Goal: Task Accomplishment & Management: Manage account settings

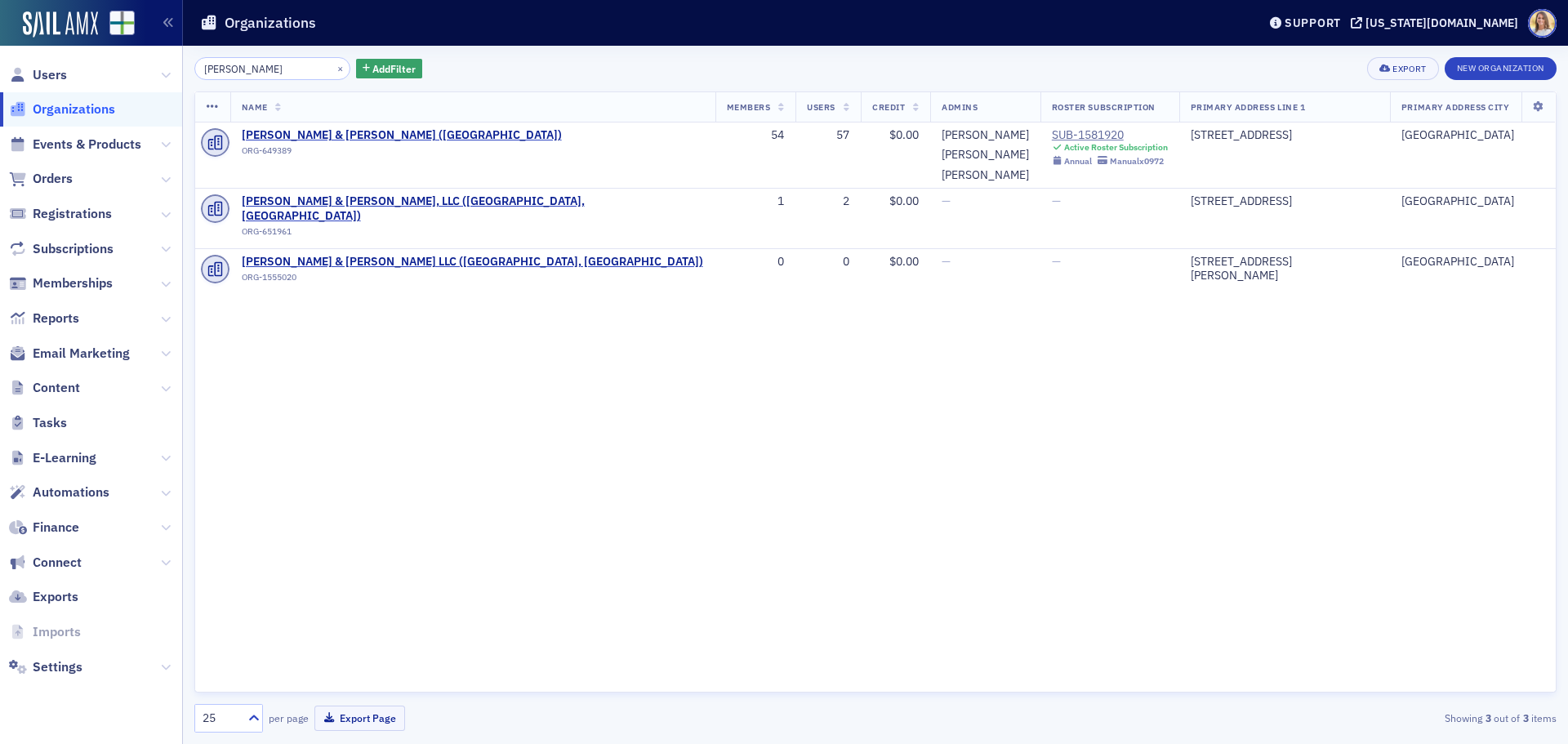
drag, startPoint x: 261, startPoint y: 66, endPoint x: 168, endPoint y: 54, distance: 93.8
click at [168, 54] on div "Users Organizations Events & Products Orders Registrations Subscriptions Member…" at bounding box center [784, 372] width 1568 height 744
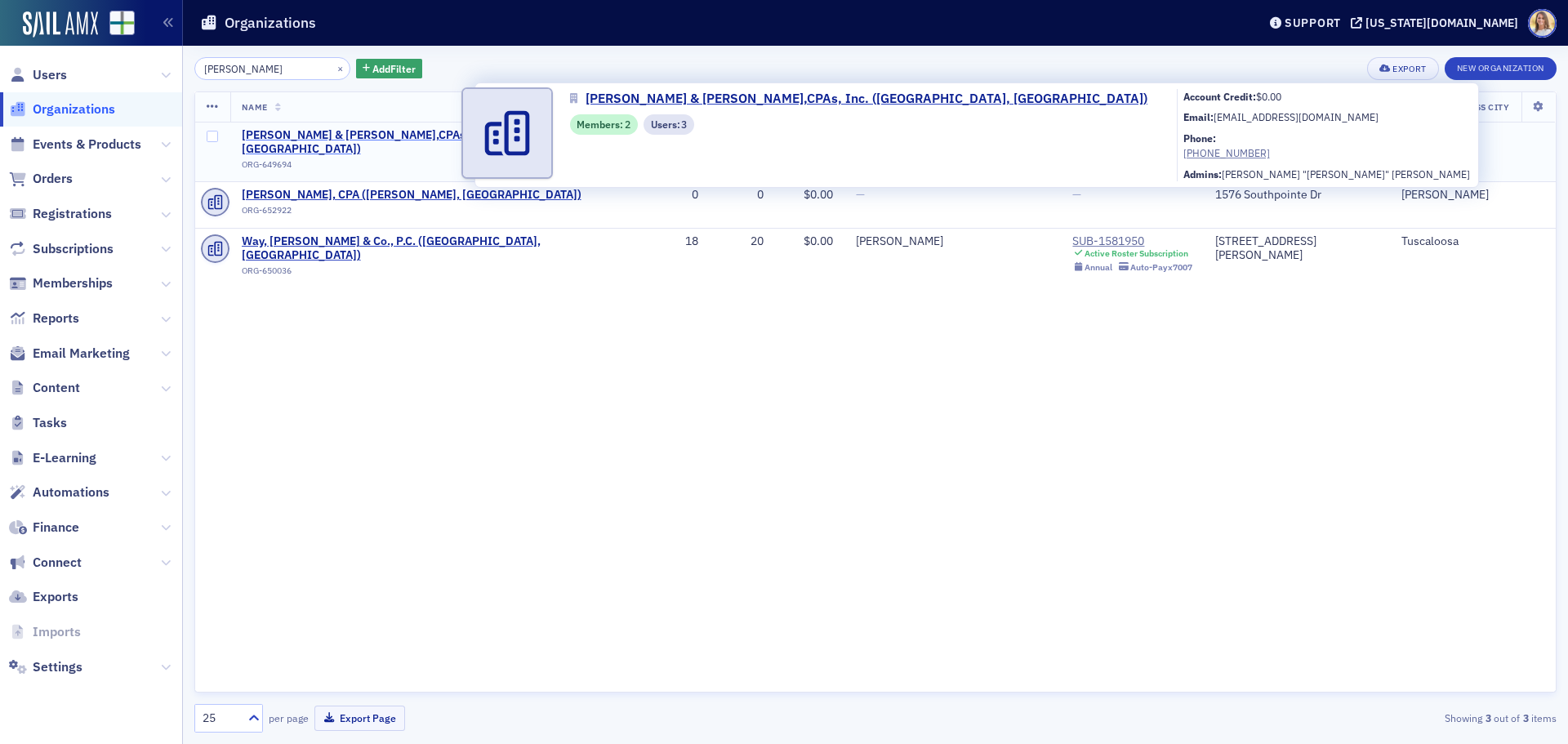
type input "[PERSON_NAME]"
click at [402, 140] on span "[PERSON_NAME] & [PERSON_NAME],CPAs, Inc. ([GEOGRAPHIC_DATA], [GEOGRAPHIC_DATA])" at bounding box center [430, 143] width 377 height 29
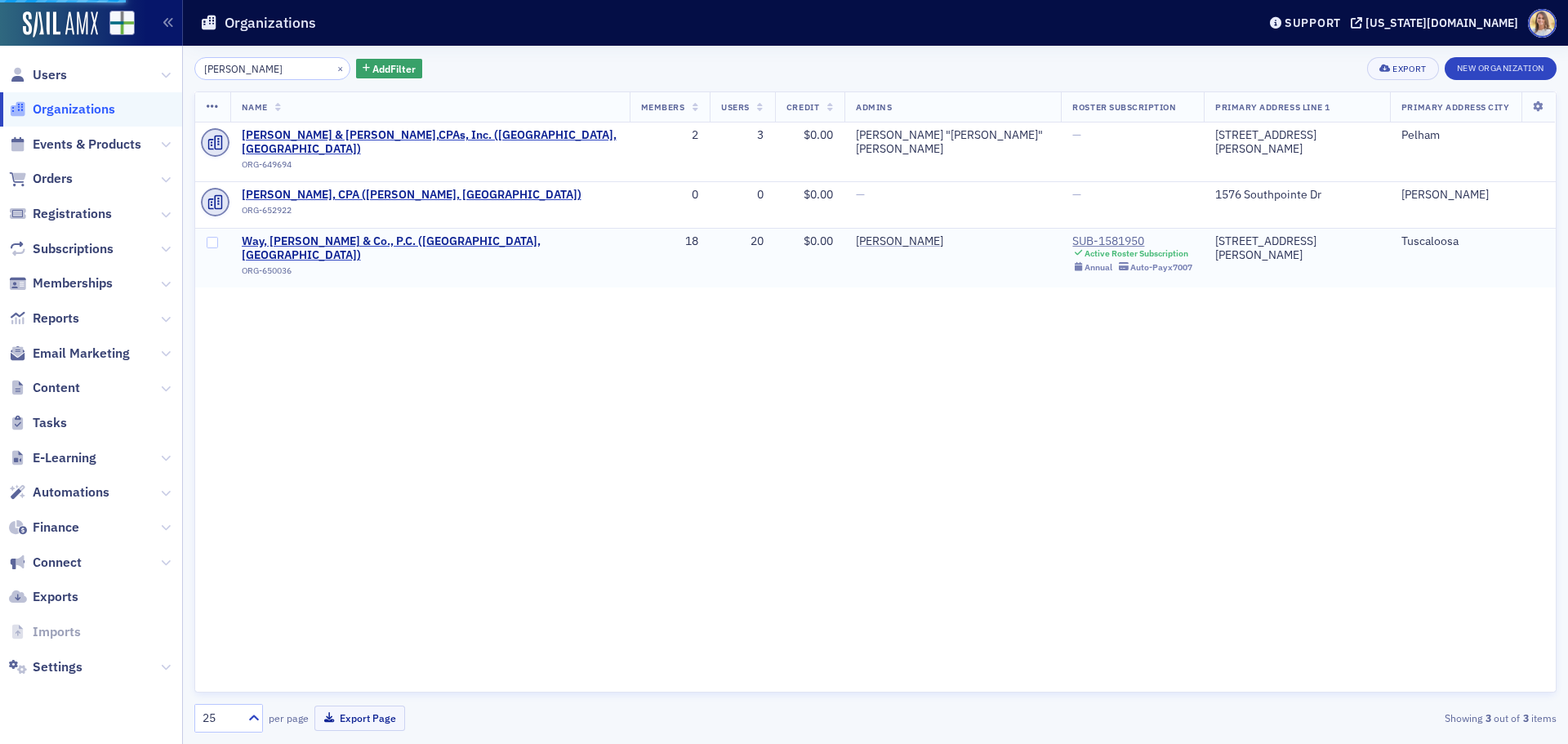
select select "US"
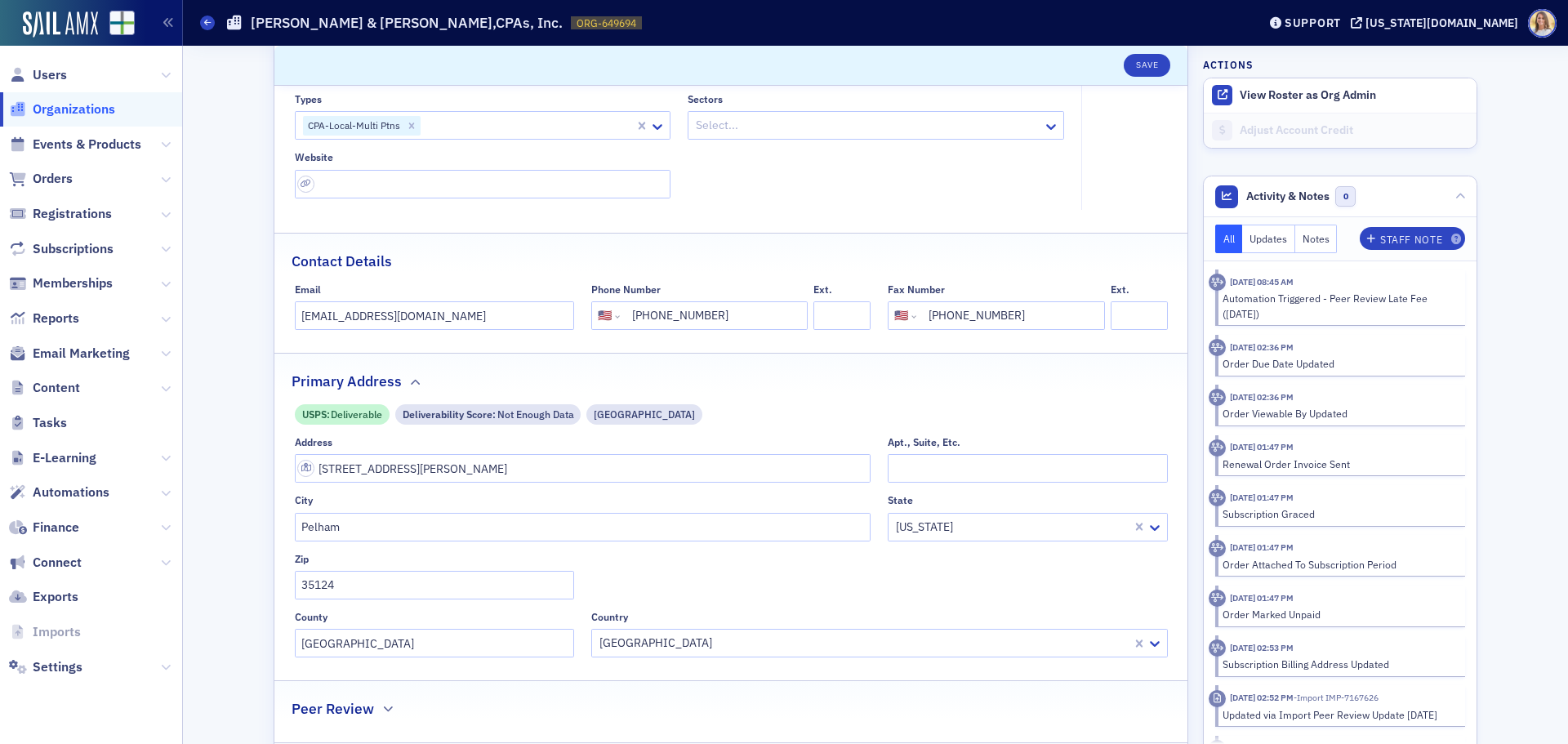
scroll to position [203, 0]
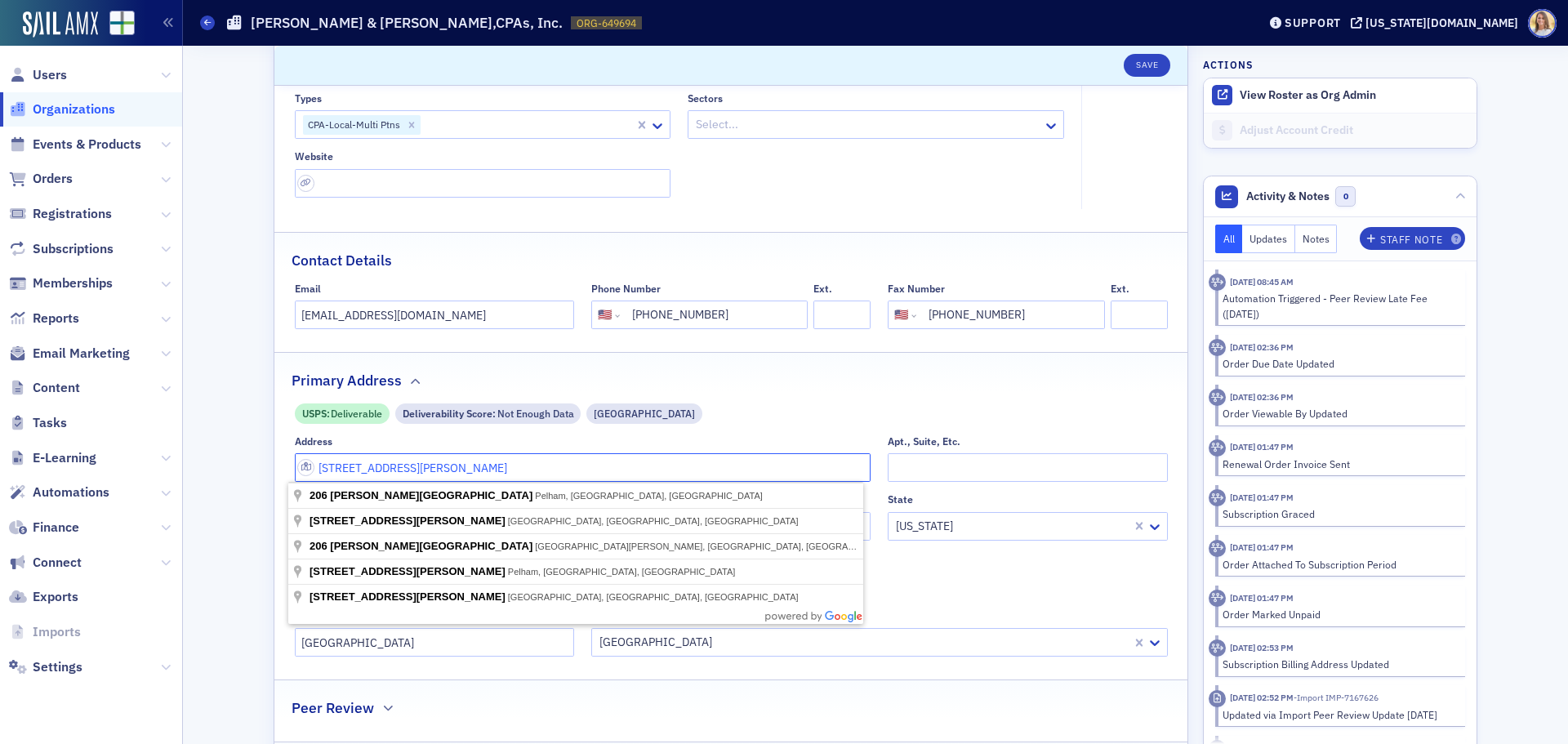
drag, startPoint x: 483, startPoint y: 467, endPoint x: 923, endPoint y: 484, distance: 440.3
click at [442, 474] on input "[STREET_ADDRESS][PERSON_NAME]" at bounding box center [583, 467] width 576 height 29
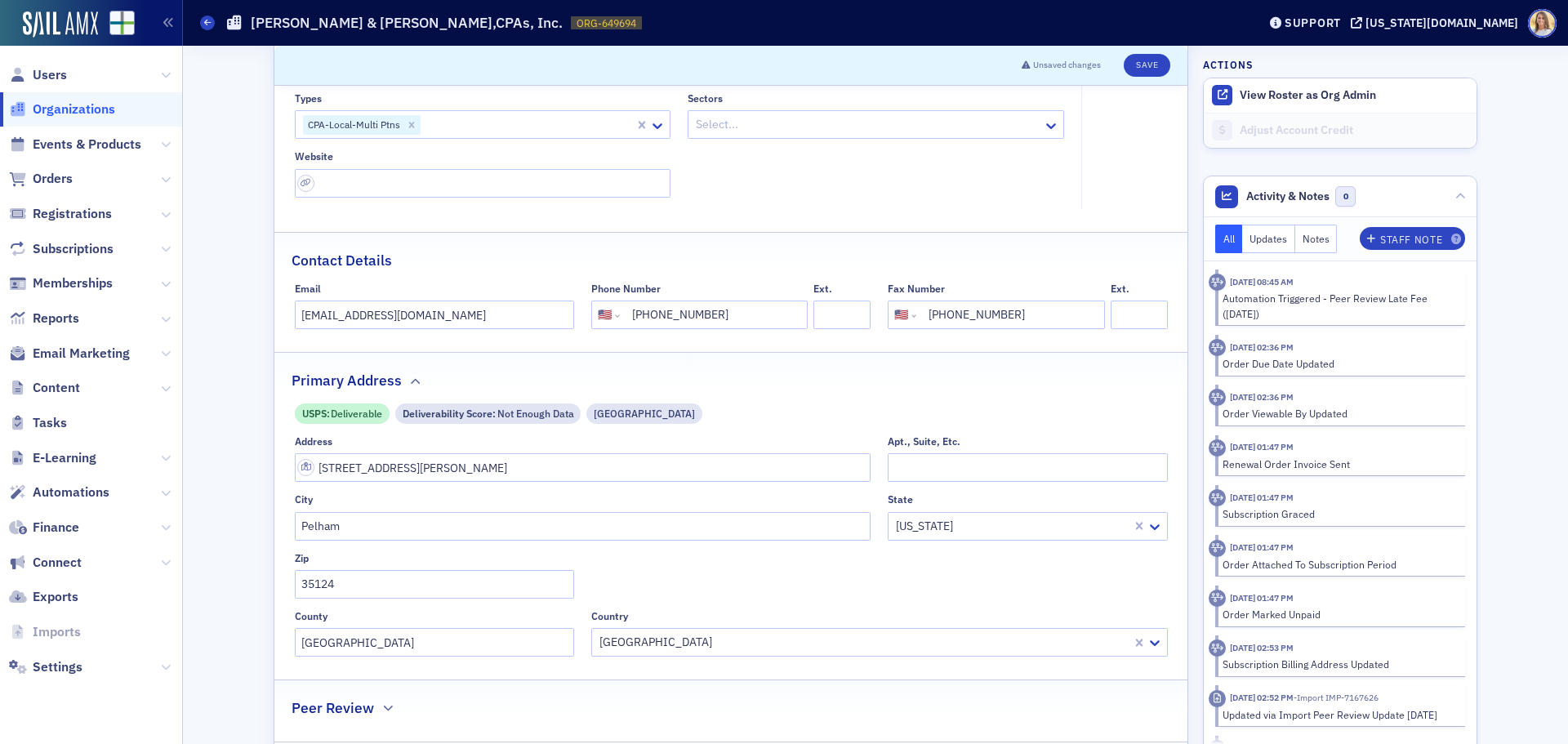
type input "[STREET_ADDRESS][PERSON_NAME]"
click at [1154, 65] on button "Save" at bounding box center [1146, 66] width 46 height 23
select select "US"
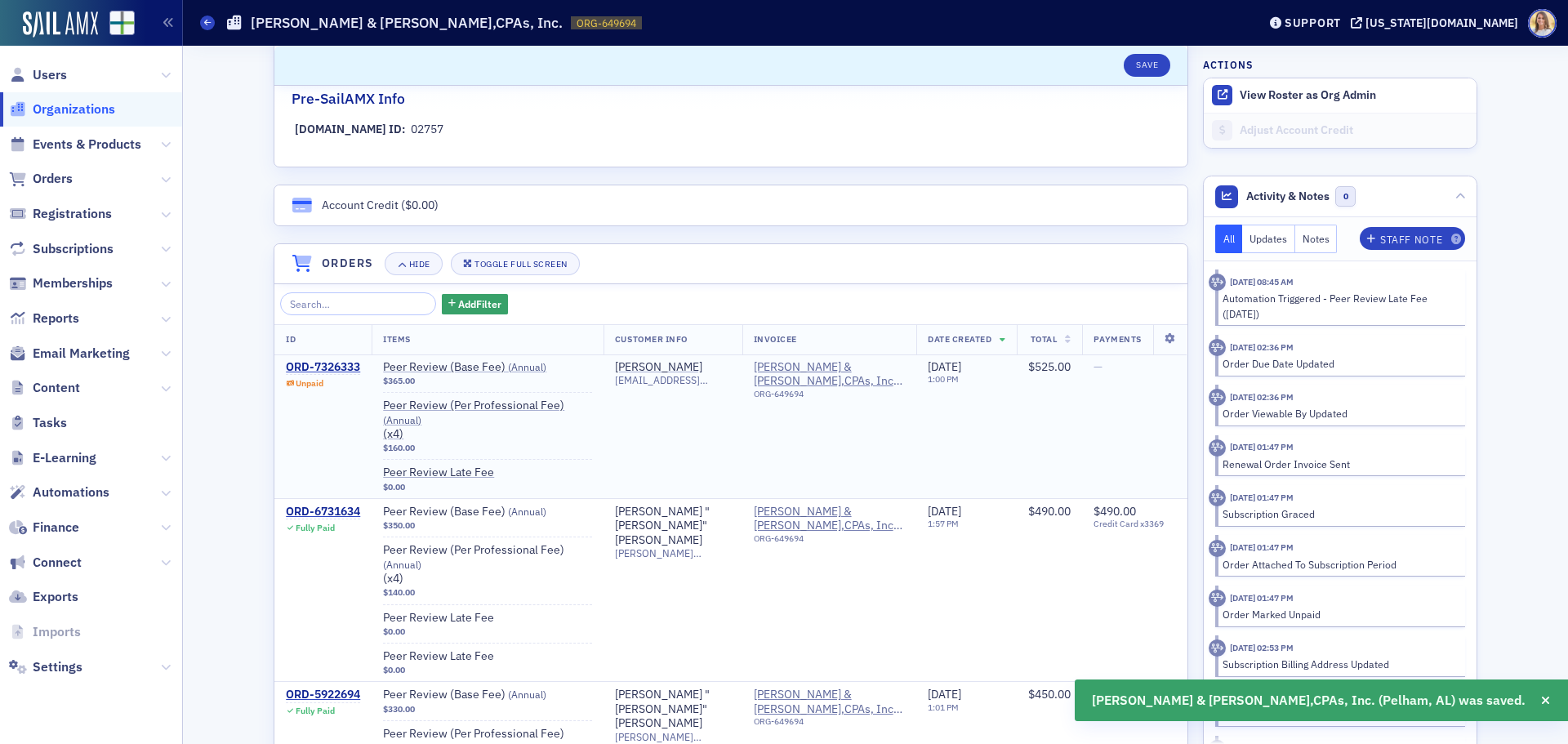
scroll to position [939, 0]
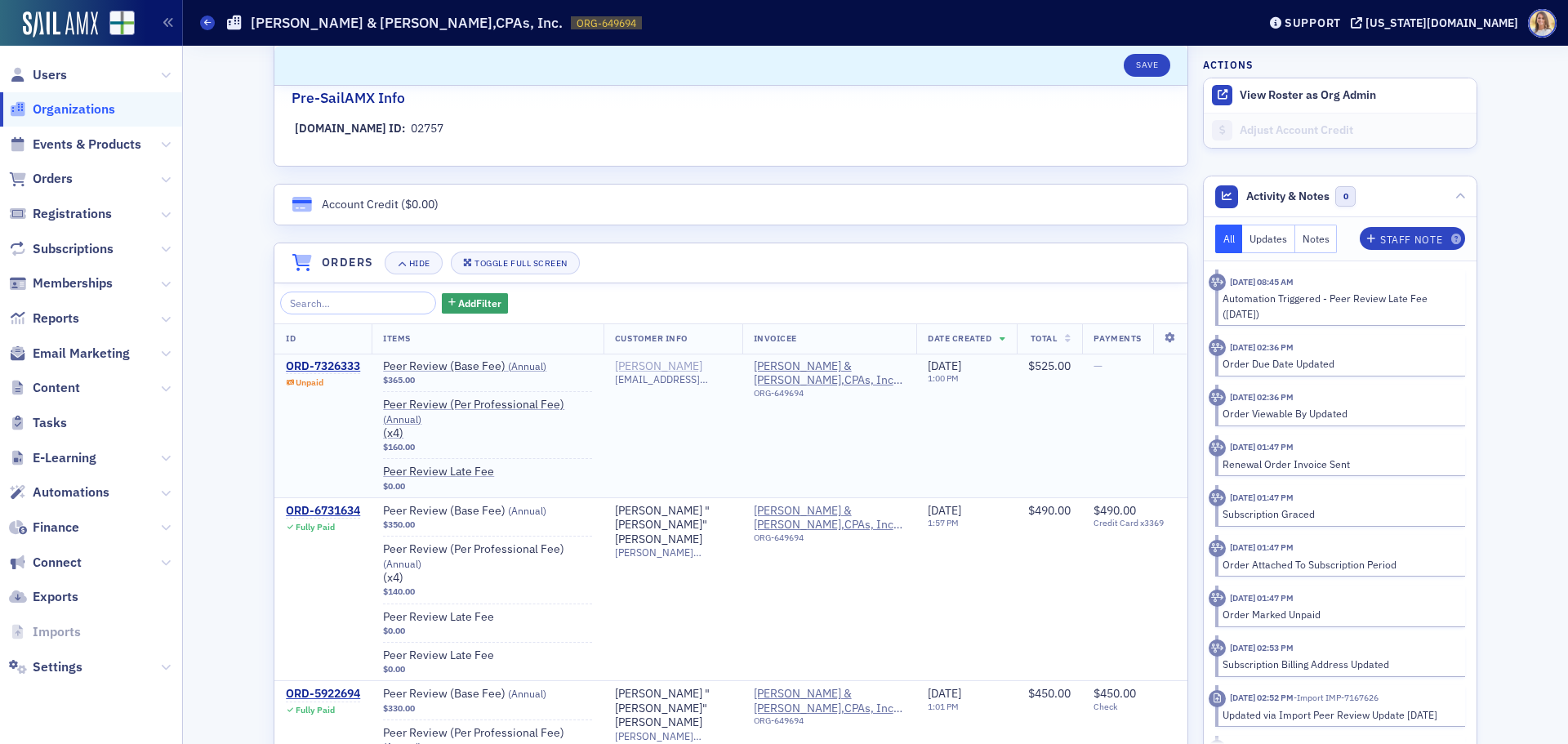
click at [645, 366] on div "[PERSON_NAME]" at bounding box center [658, 366] width 88 height 14
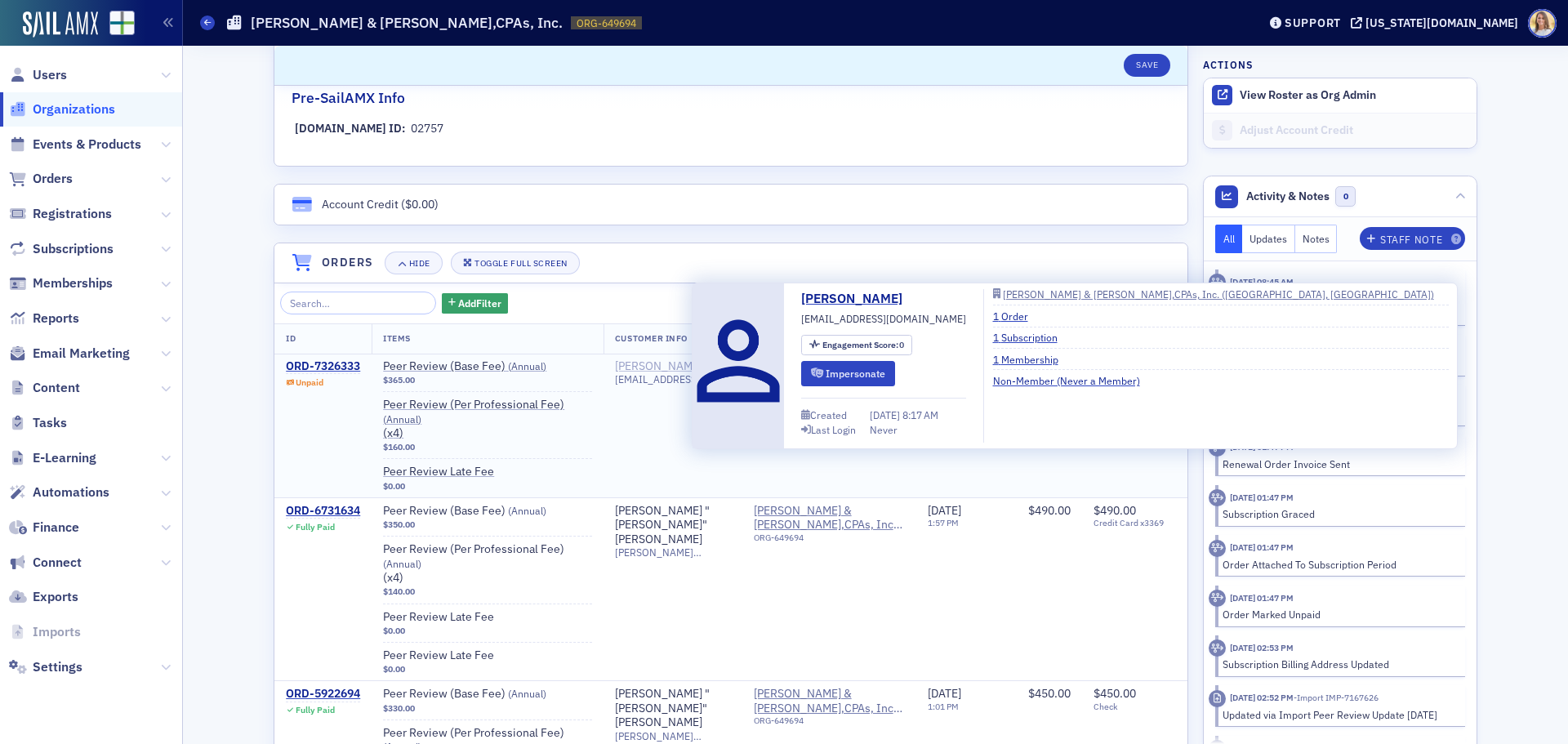
click at [665, 370] on div "[PERSON_NAME]" at bounding box center [658, 366] width 88 height 14
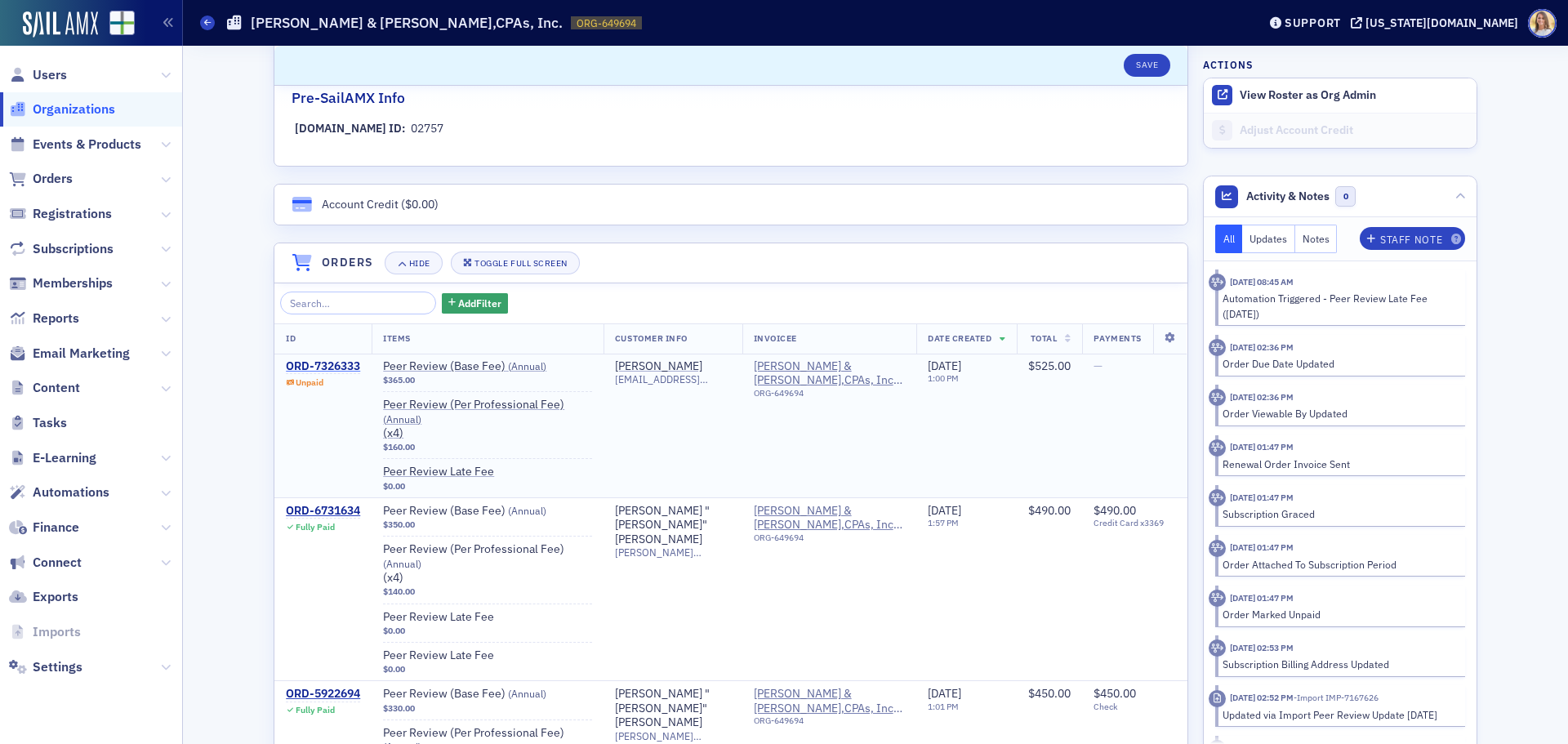
click at [341, 363] on div "ORD-7326333" at bounding box center [323, 366] width 74 height 14
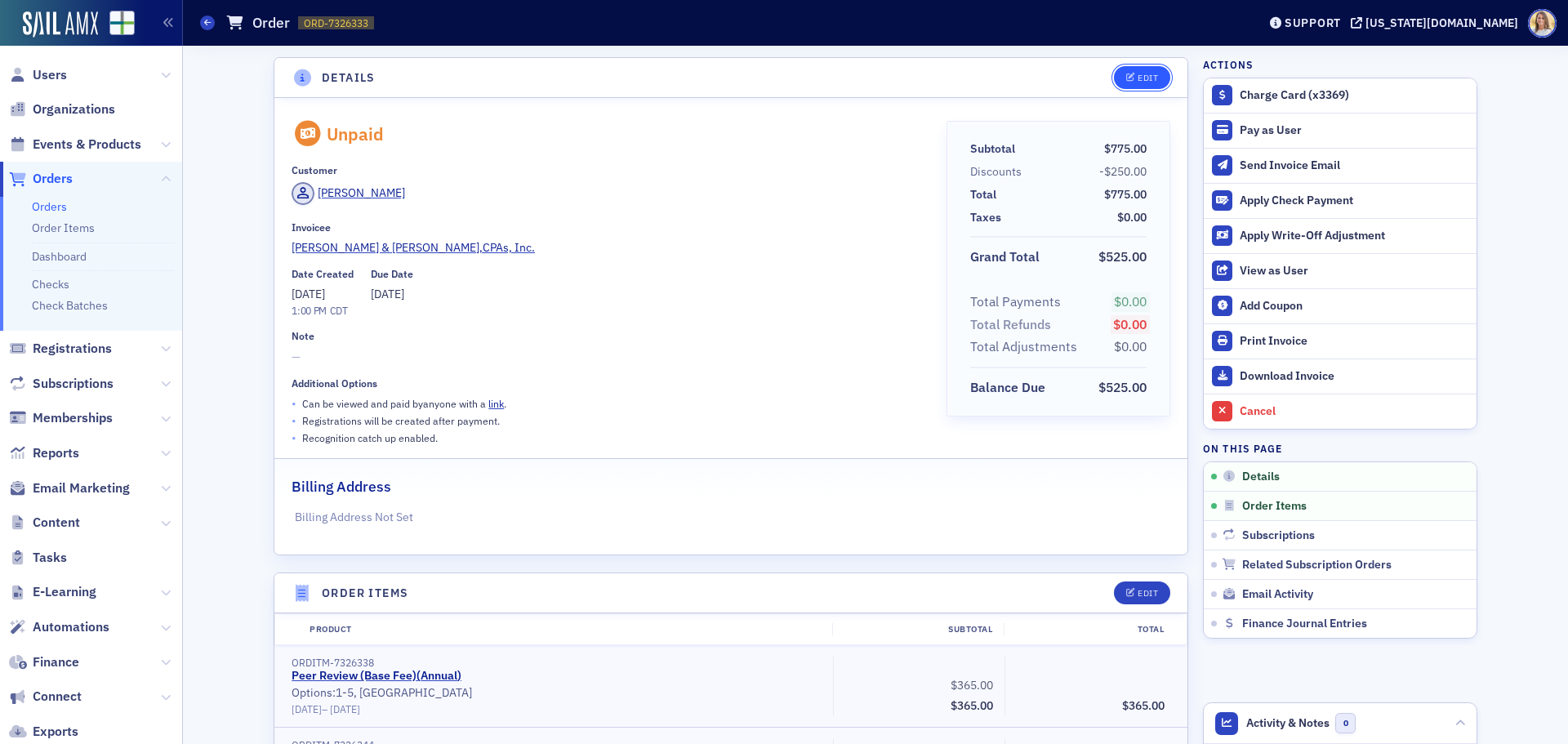
click at [1138, 68] on button "Edit" at bounding box center [1141, 78] width 56 height 23
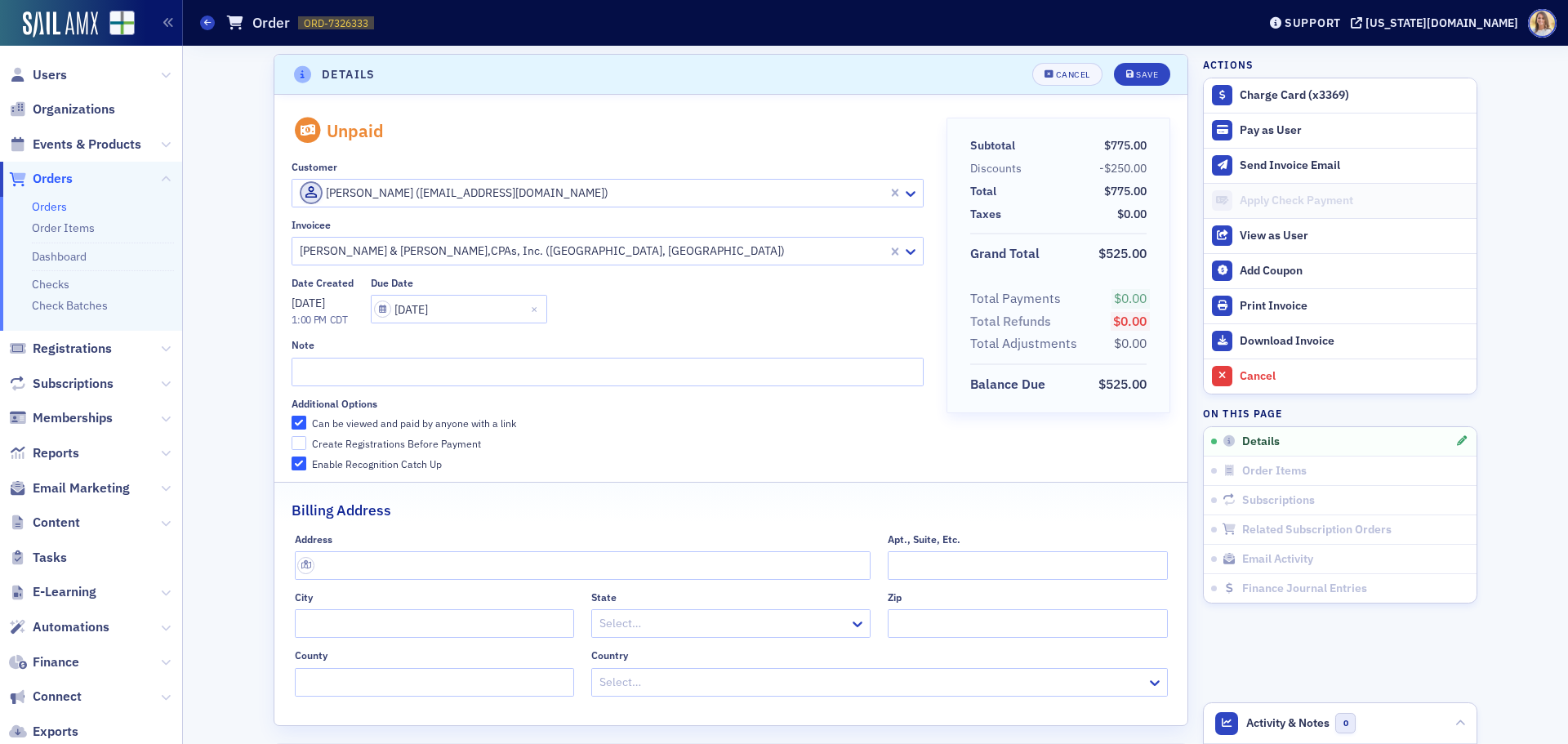
scroll to position [3, 0]
paste input "[PERSON_NAME][EMAIL_ADDRESS][DOMAIN_NAME]"
type input "[PERSON_NAME][EMAIL_ADDRESS][DOMAIN_NAME]"
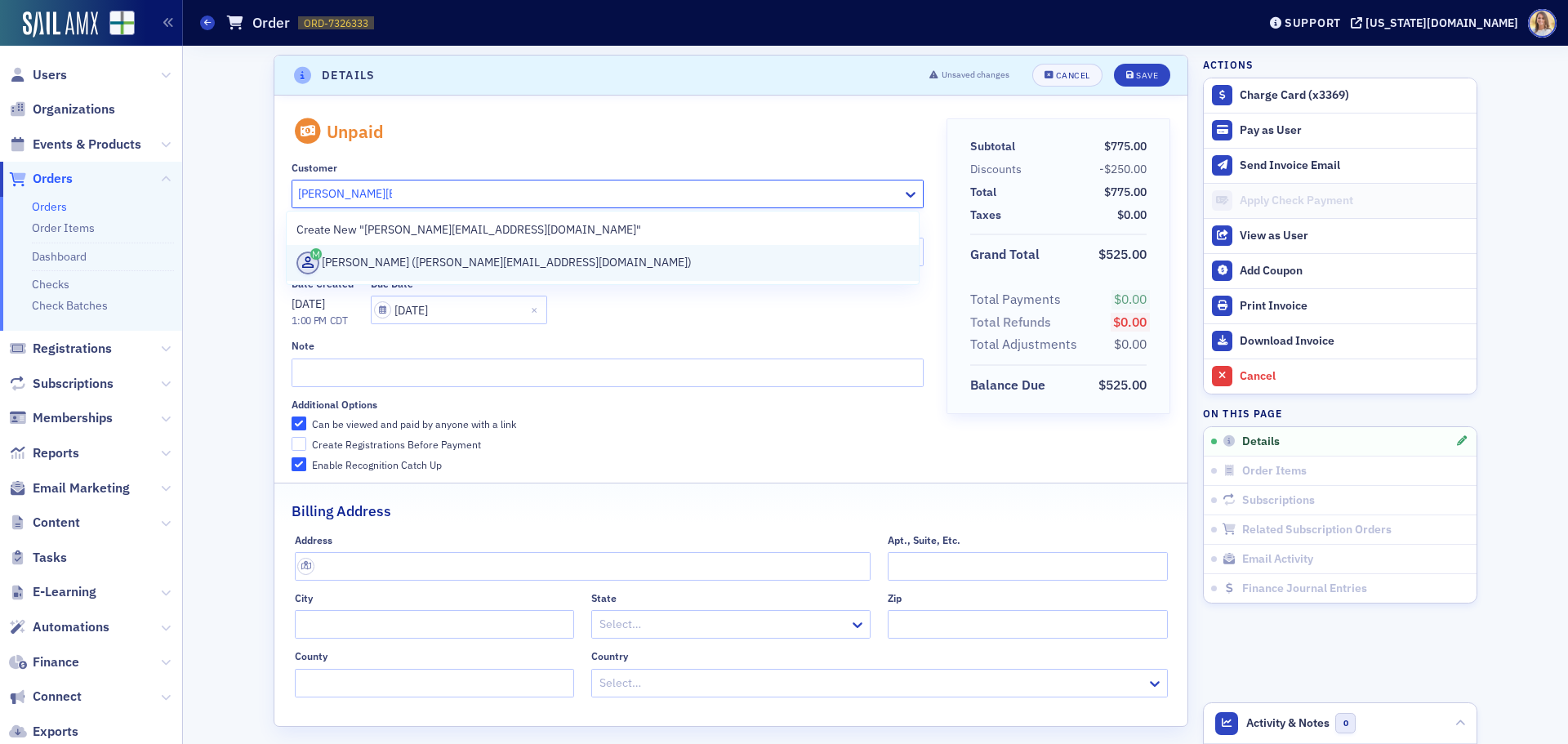
click at [512, 255] on div "[PERSON_NAME] ([PERSON_NAME][EMAIL_ADDRESS][DOMAIN_NAME])" at bounding box center [603, 263] width 613 height 23
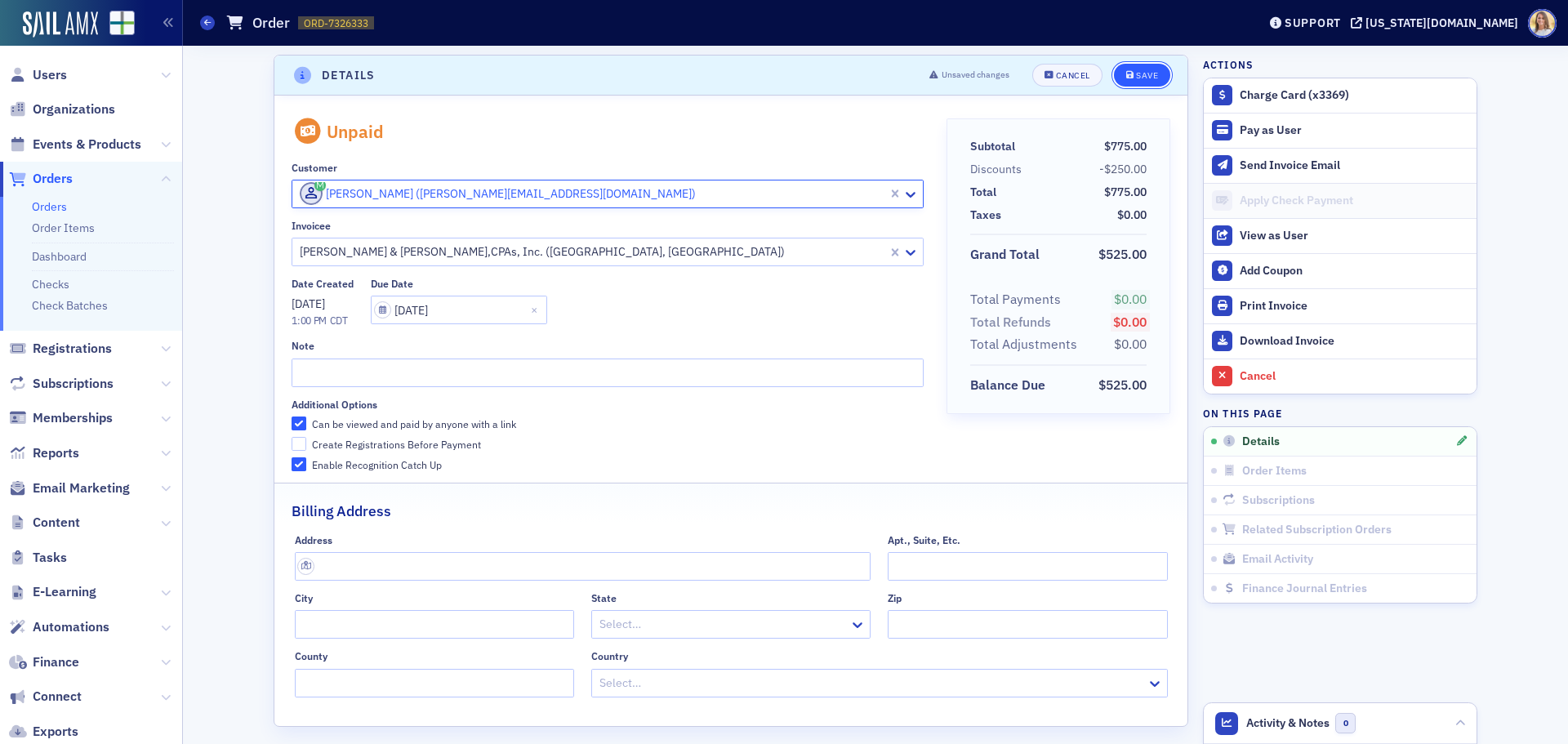
click at [1116, 72] on button "Save" at bounding box center [1141, 75] width 56 height 23
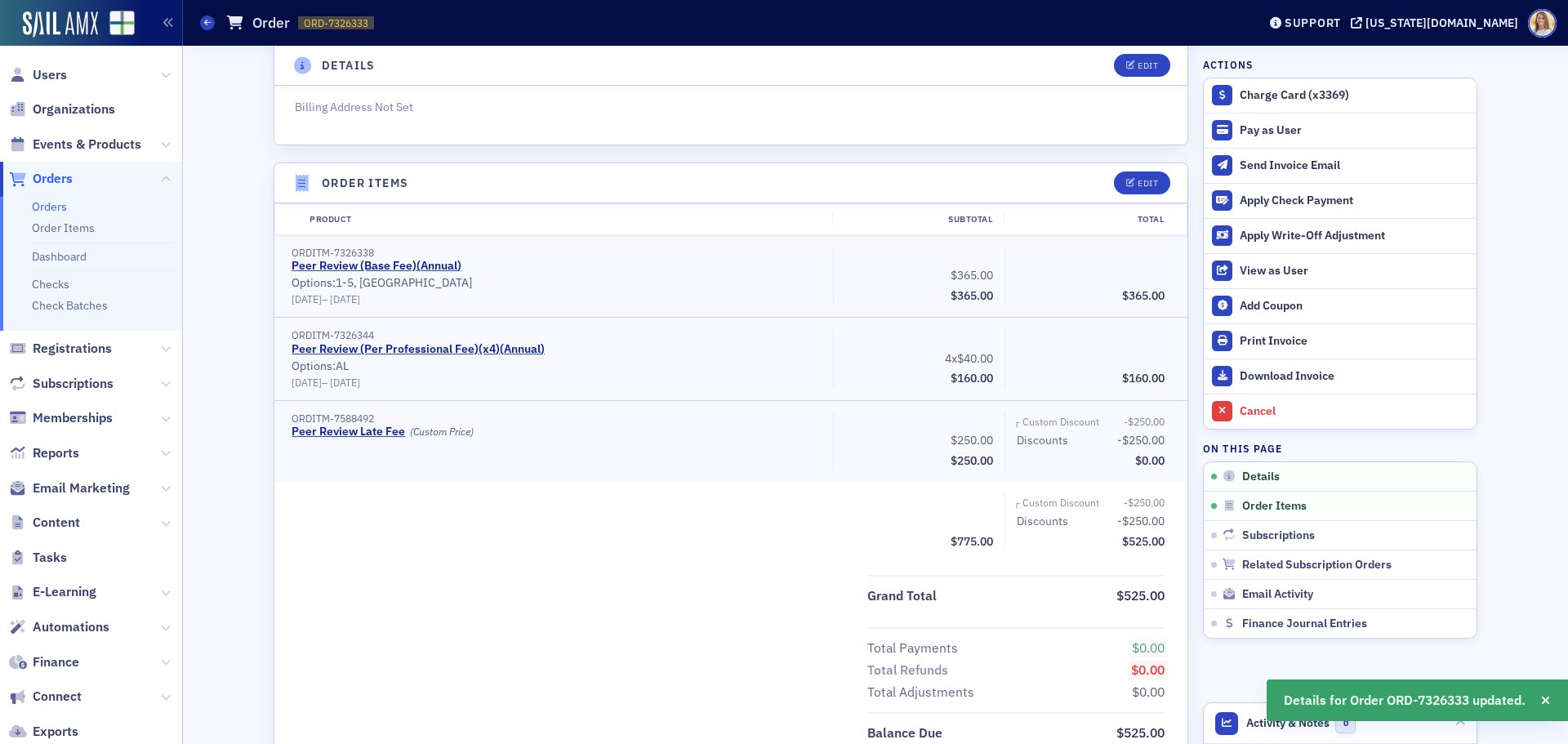
scroll to position [411, 0]
click at [81, 110] on span "Organizations" at bounding box center [74, 109] width 83 height 18
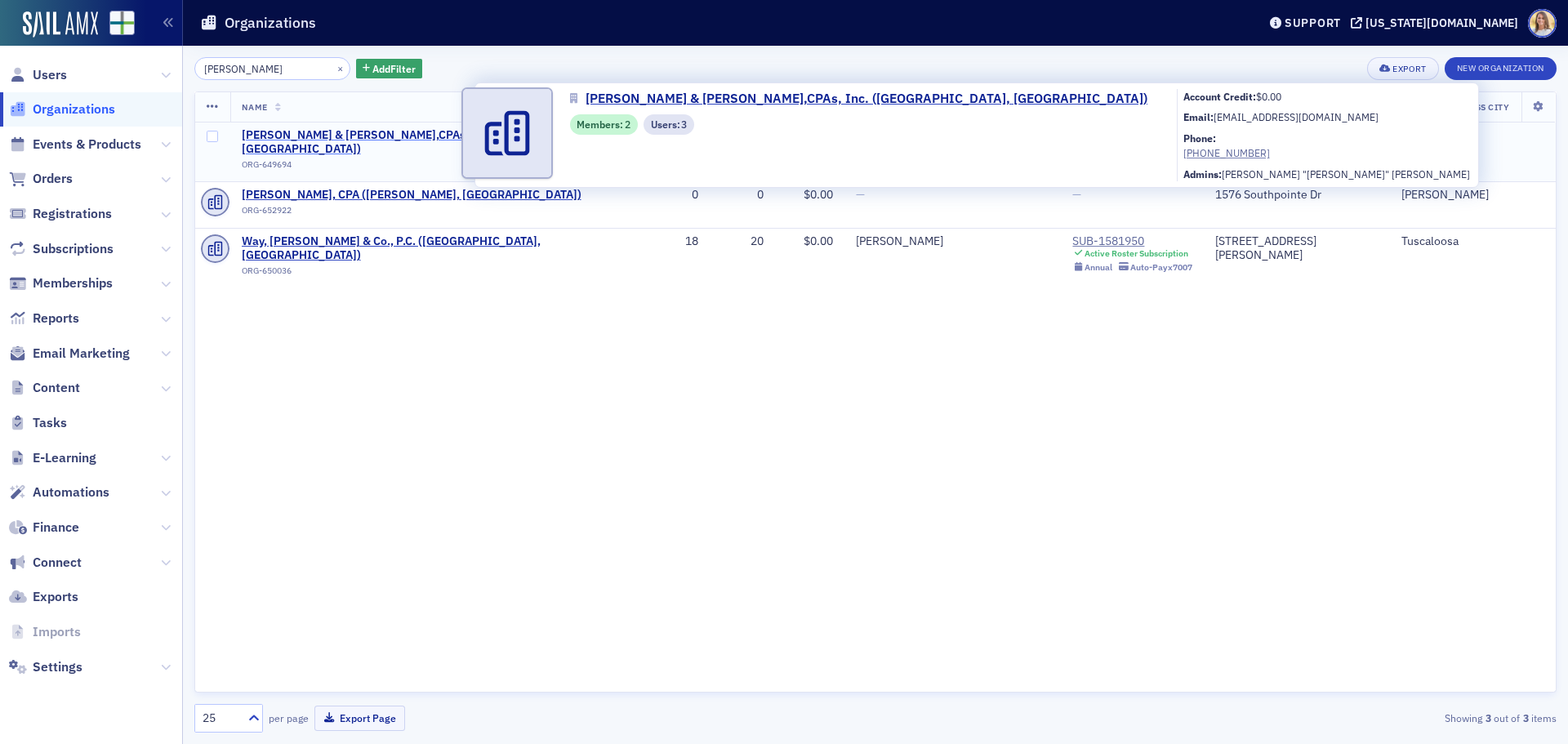
click at [343, 130] on span "[PERSON_NAME] & [PERSON_NAME],CPAs, Inc. ([GEOGRAPHIC_DATA], [GEOGRAPHIC_DATA])" at bounding box center [430, 143] width 377 height 29
select select "US"
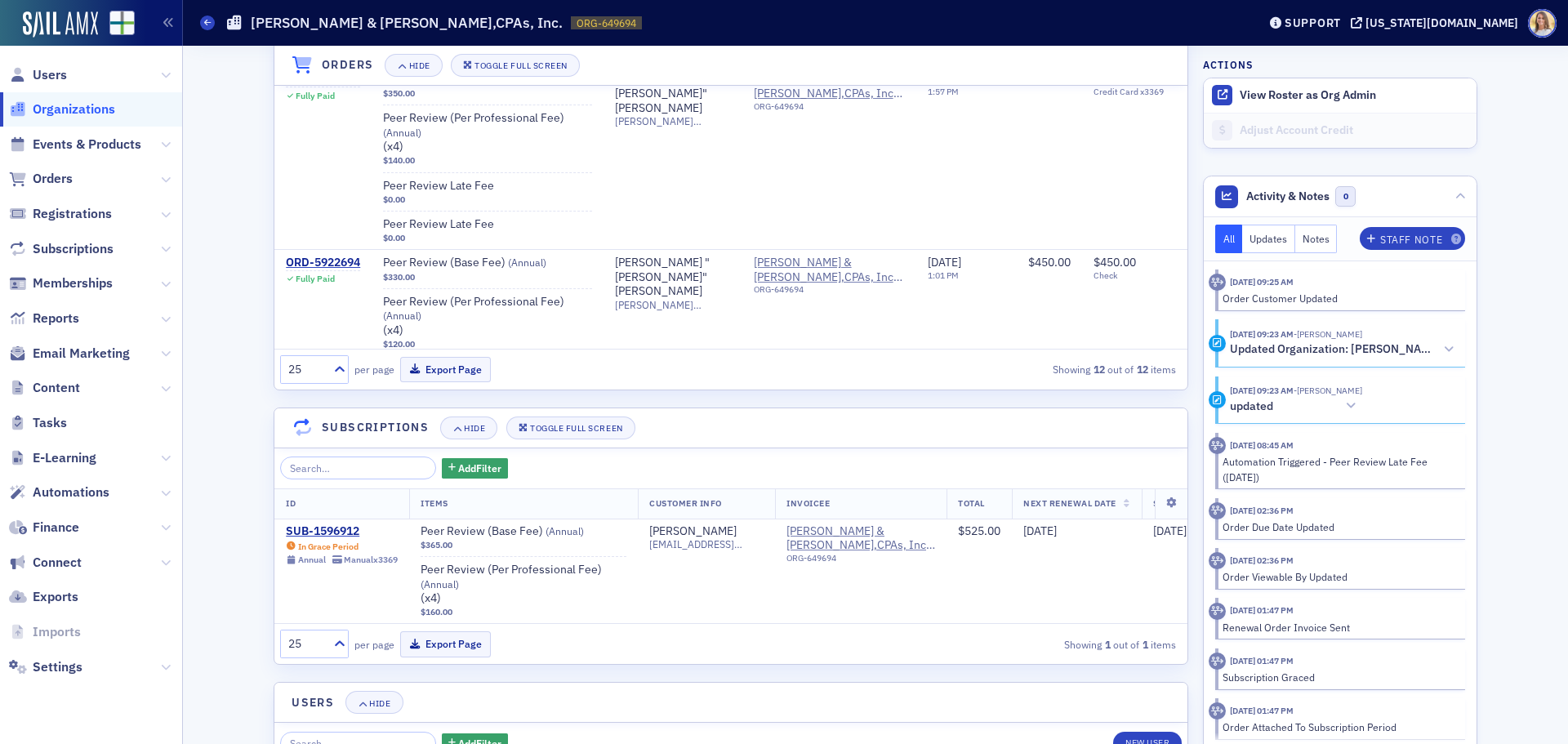
scroll to position [1374, 0]
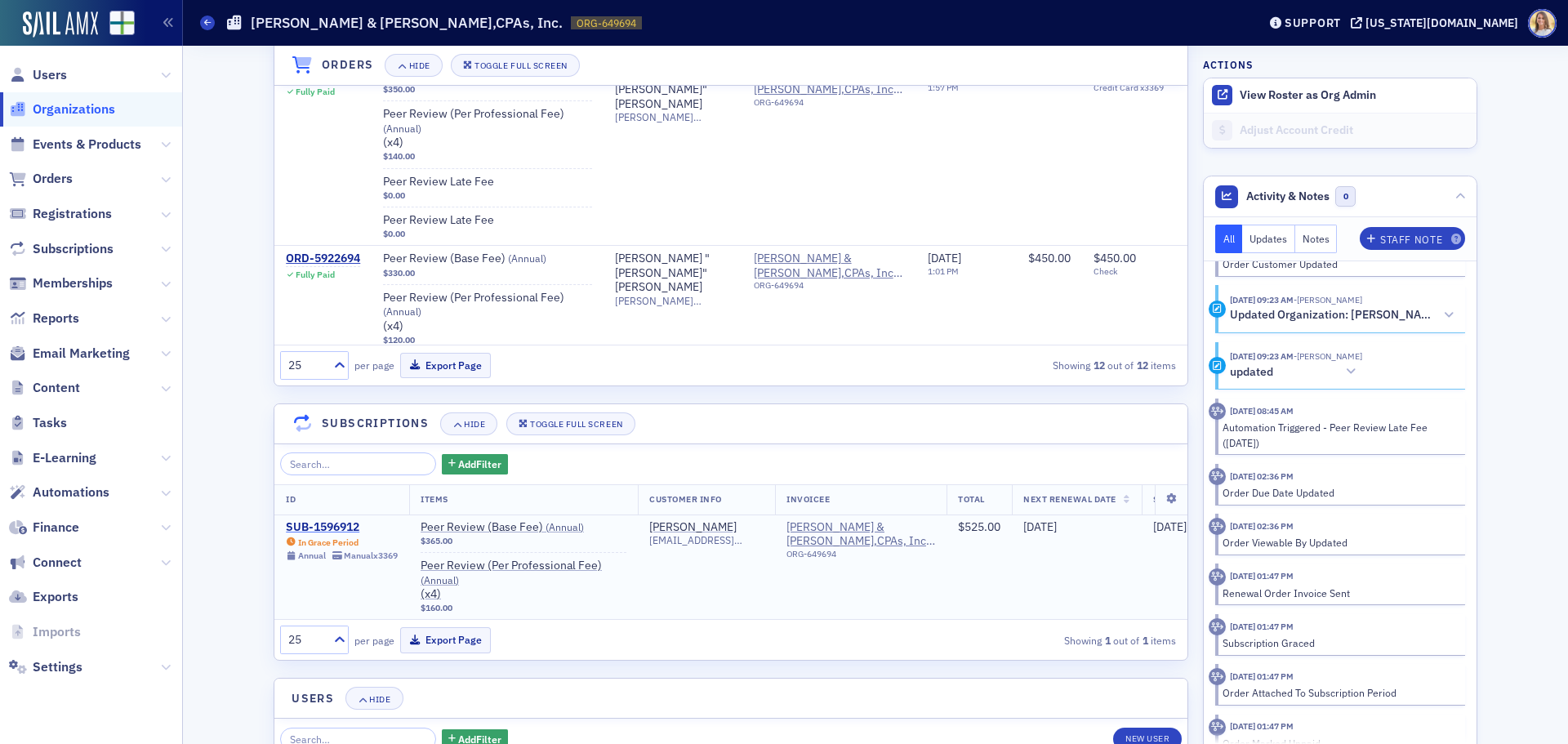
click at [321, 529] on div "SUB-1596912" at bounding box center [342, 527] width 112 height 14
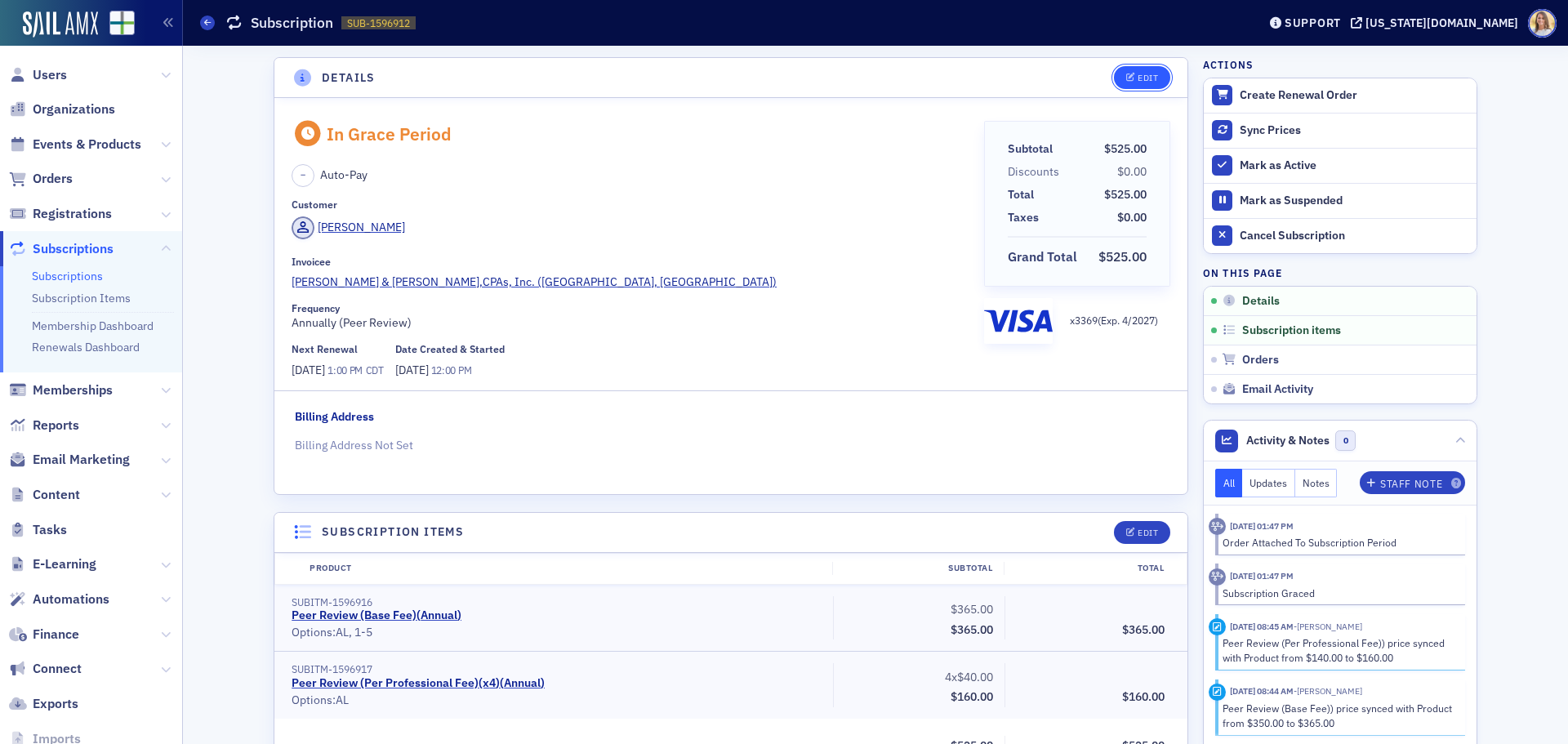
click at [1142, 71] on button "Edit" at bounding box center [1141, 78] width 56 height 23
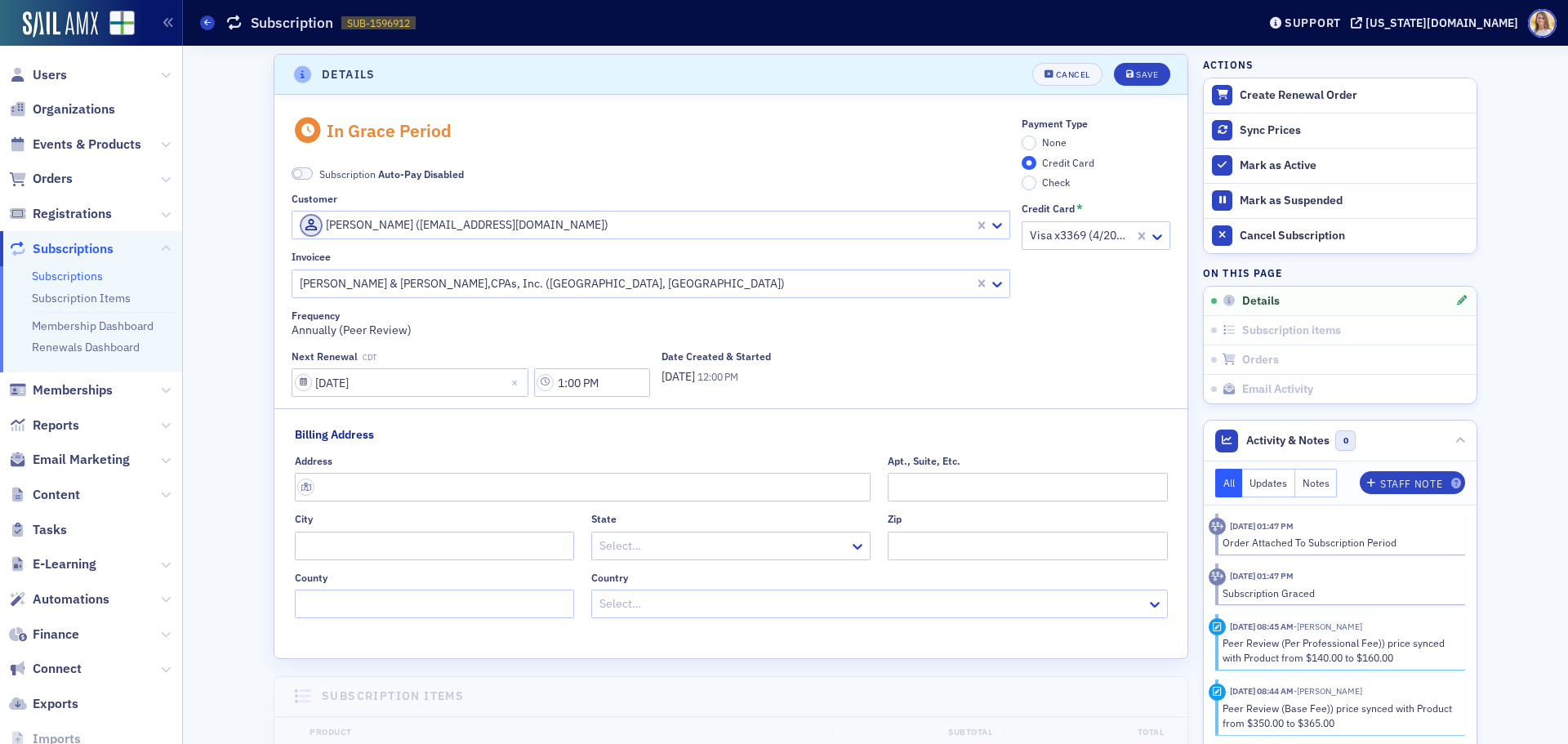
scroll to position [3, 0]
paste input "[PERSON_NAME][EMAIL_ADDRESS][DOMAIN_NAME]"
type input "[PERSON_NAME][EMAIL_ADDRESS][DOMAIN_NAME]"
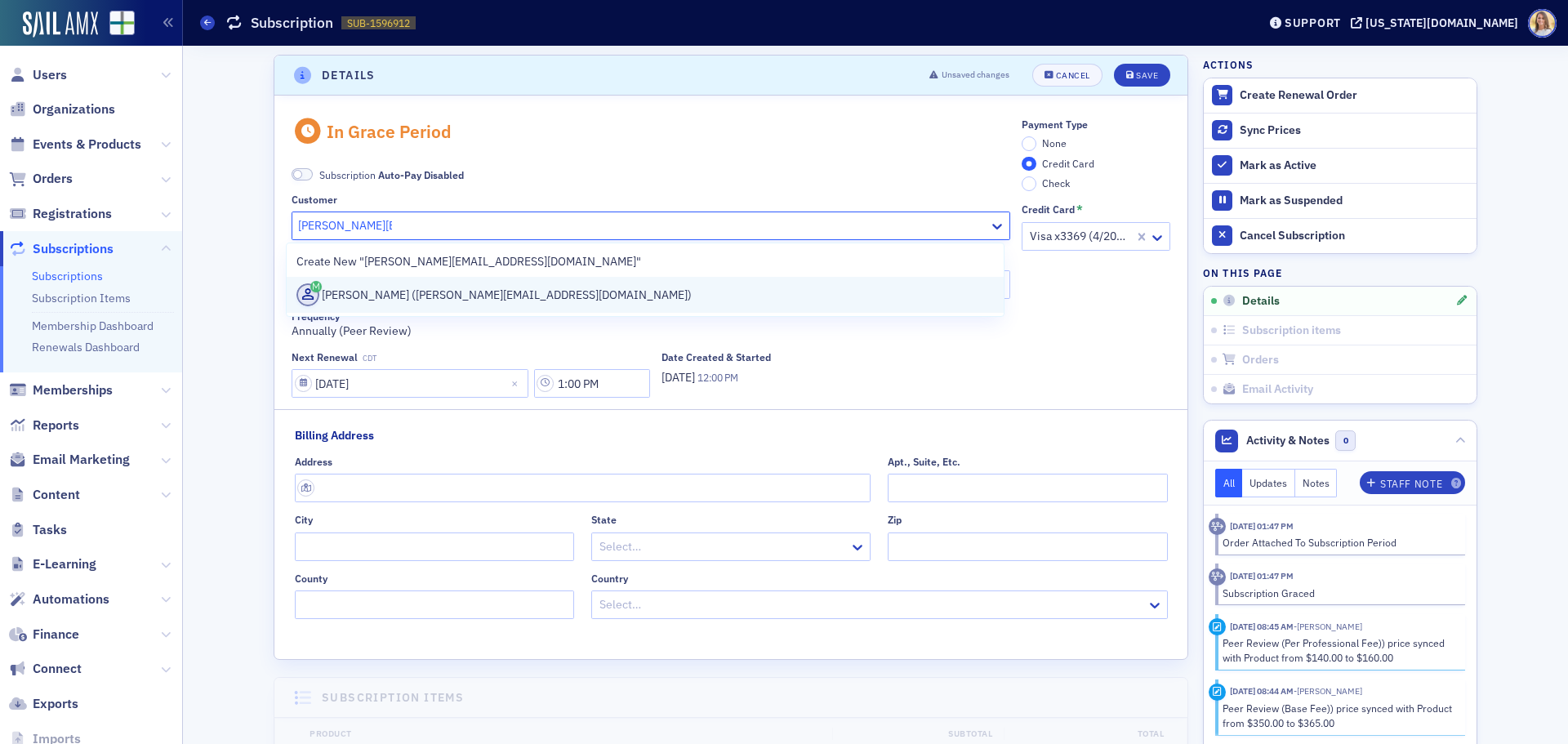
click at [499, 292] on div "[PERSON_NAME] ([PERSON_NAME][EMAIL_ADDRESS][DOMAIN_NAME])" at bounding box center [645, 295] width 697 height 23
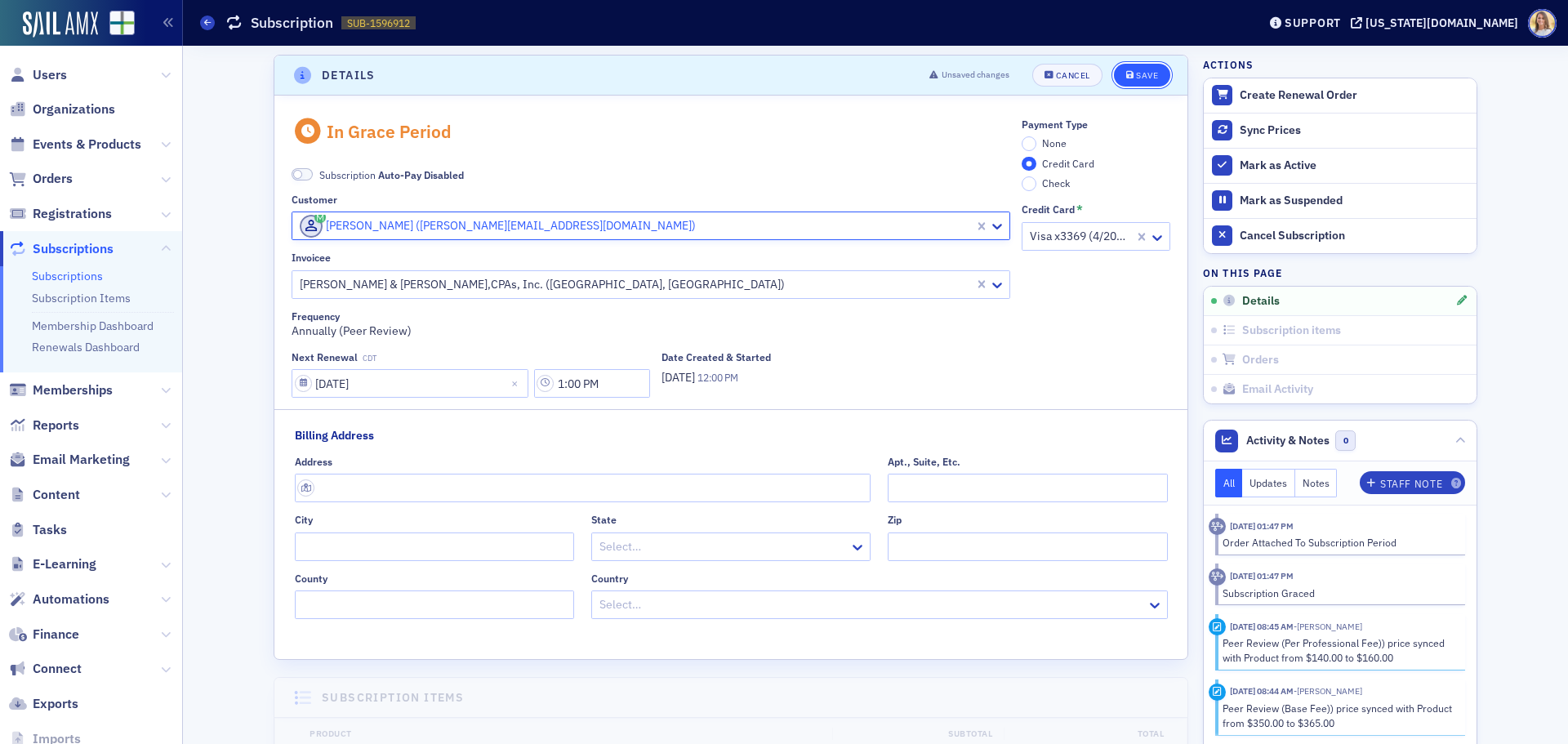
click at [1136, 76] on div "Save" at bounding box center [1146, 75] width 22 height 9
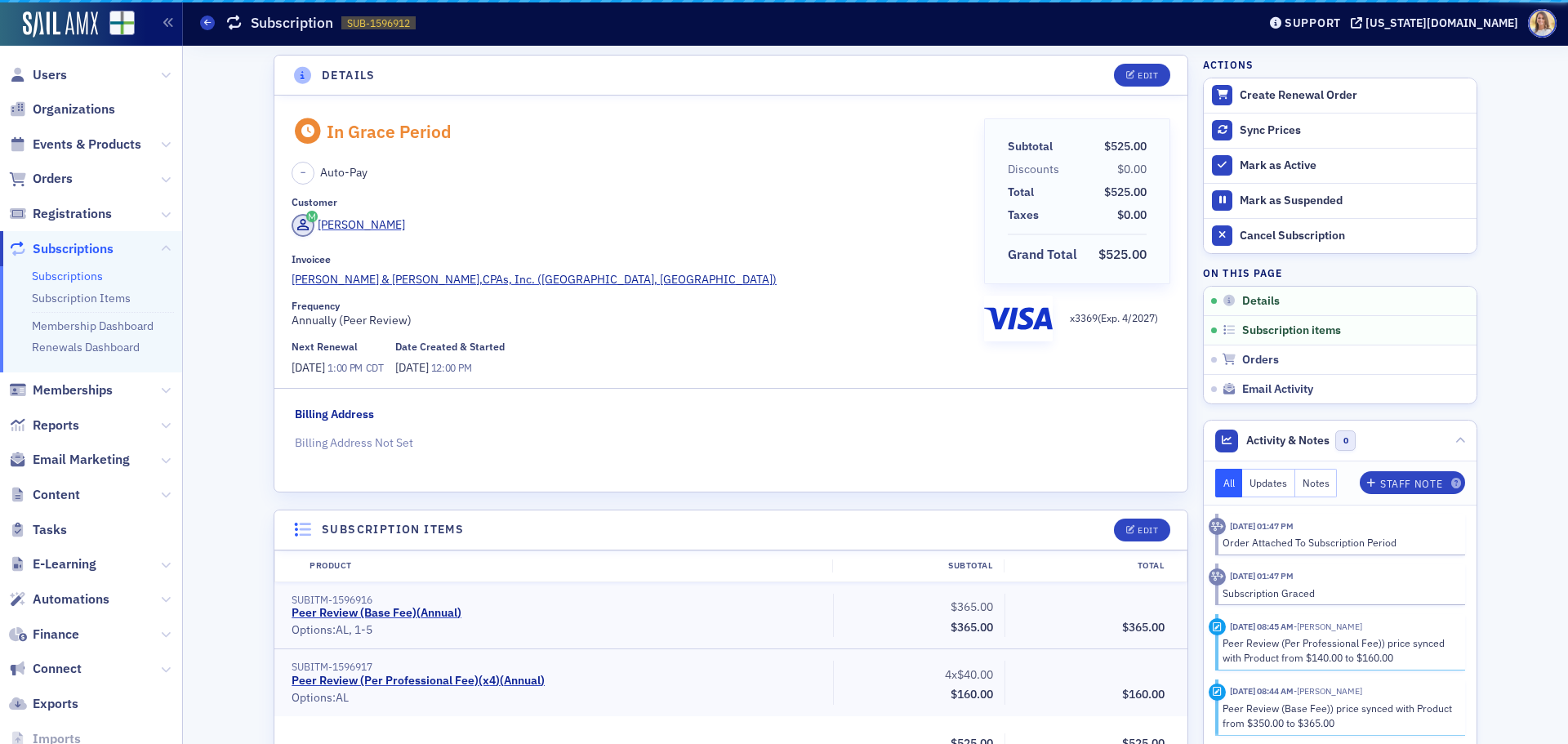
scroll to position [3, 0]
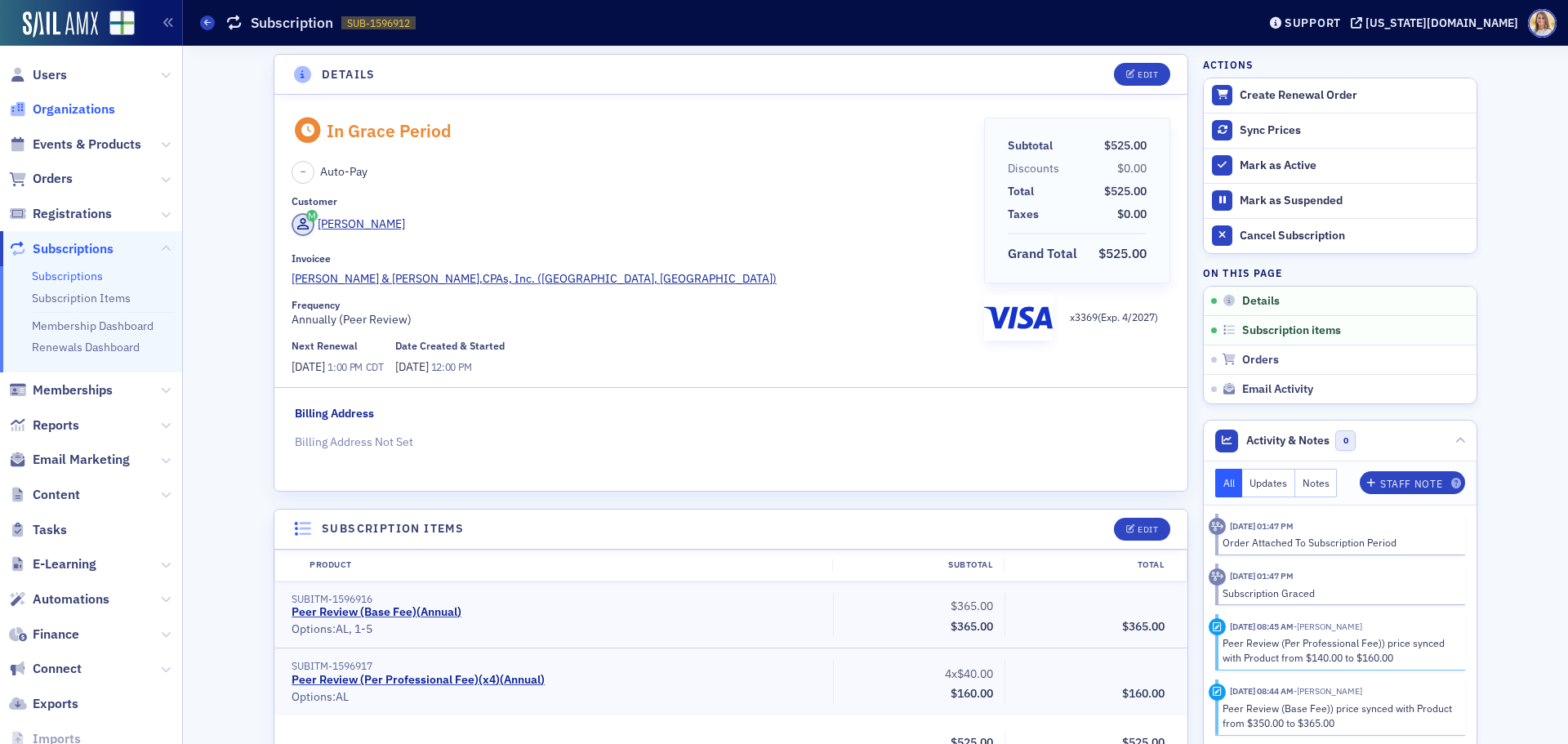
click at [58, 112] on span "Organizations" at bounding box center [74, 109] width 83 height 18
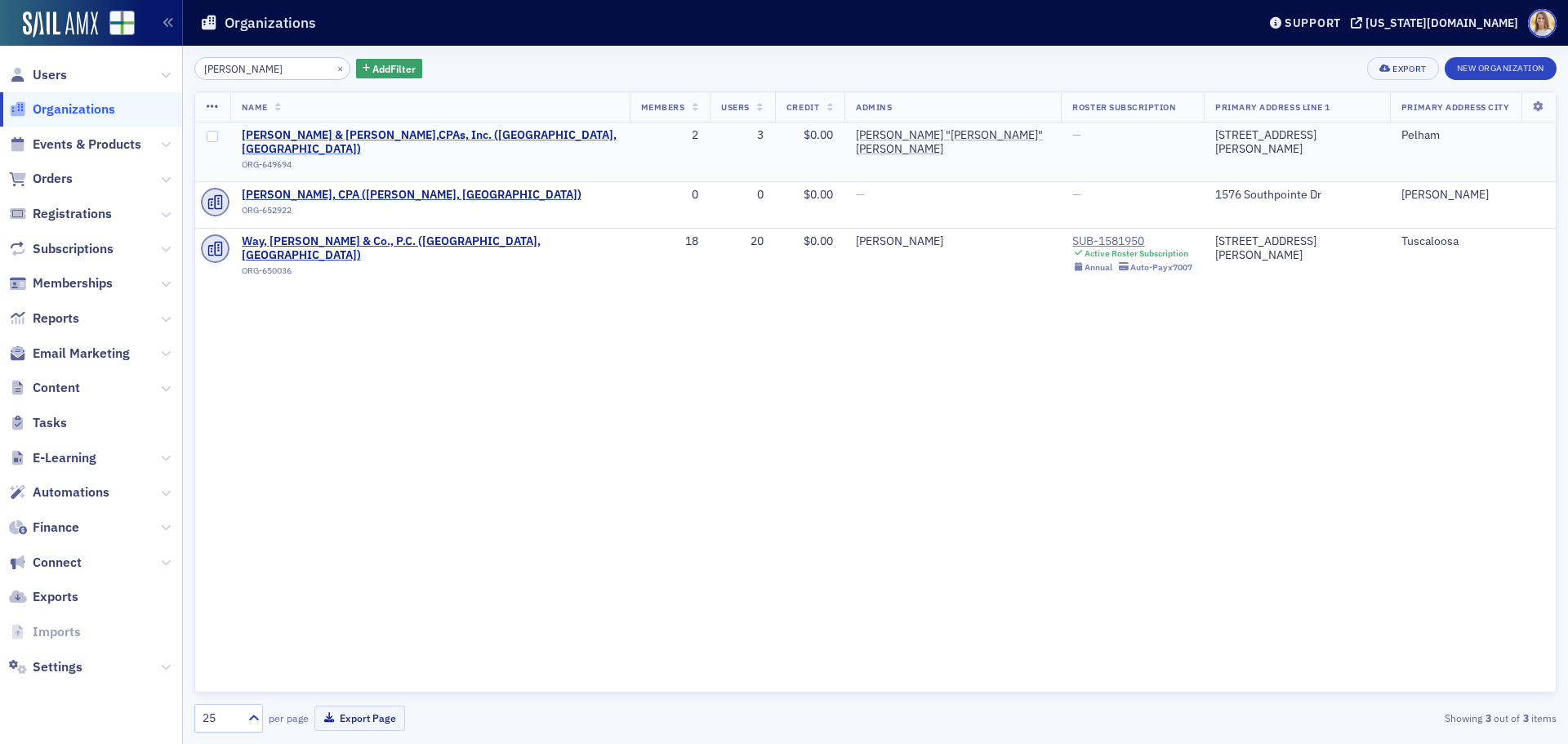
click at [329, 131] on span "[PERSON_NAME] & [PERSON_NAME],CPAs, Inc. ([GEOGRAPHIC_DATA], [GEOGRAPHIC_DATA])" at bounding box center [430, 143] width 377 height 29
select select "US"
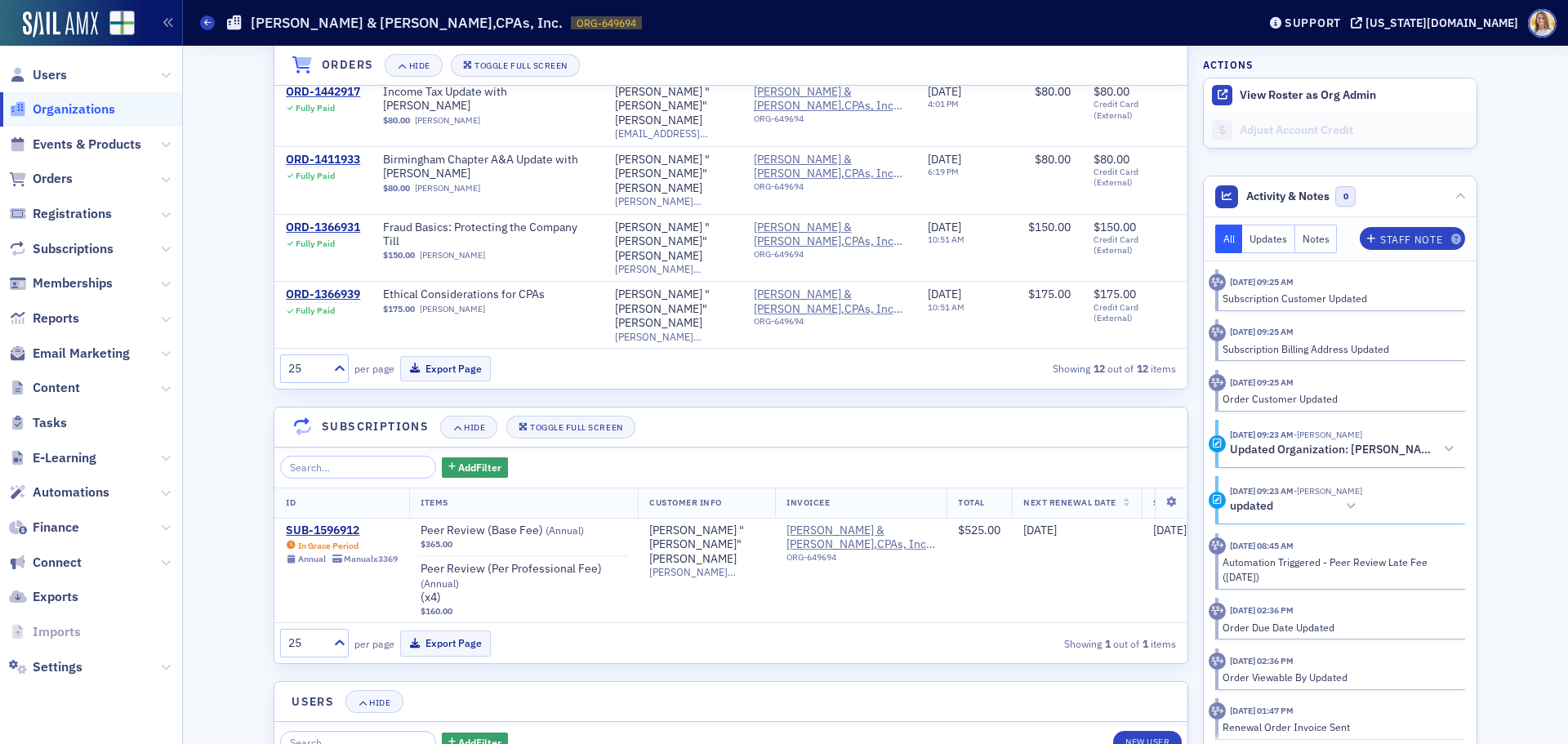
scroll to position [1374, 0]
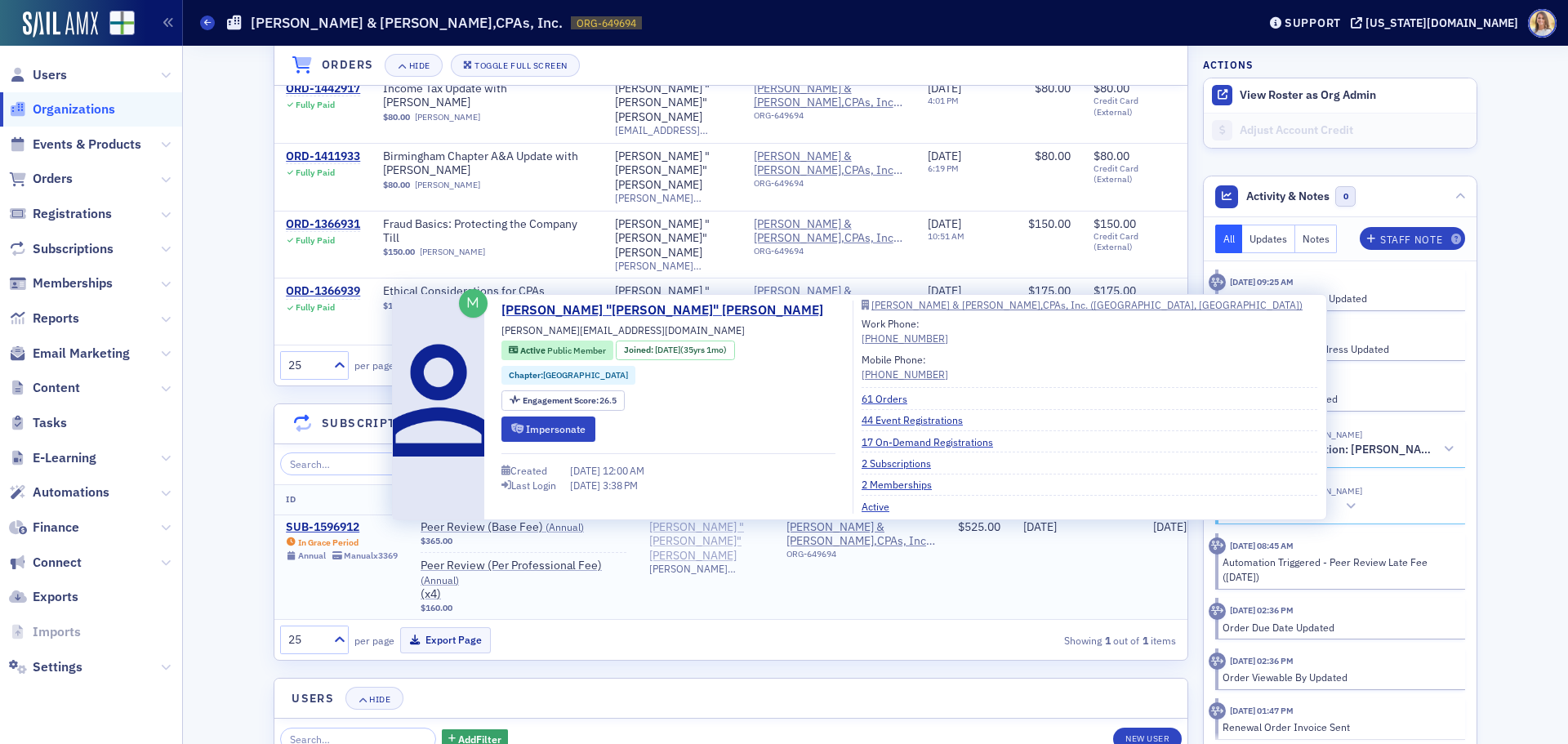
click at [666, 528] on div "[PERSON_NAME] "[PERSON_NAME]" [PERSON_NAME]" at bounding box center [706, 542] width 115 height 43
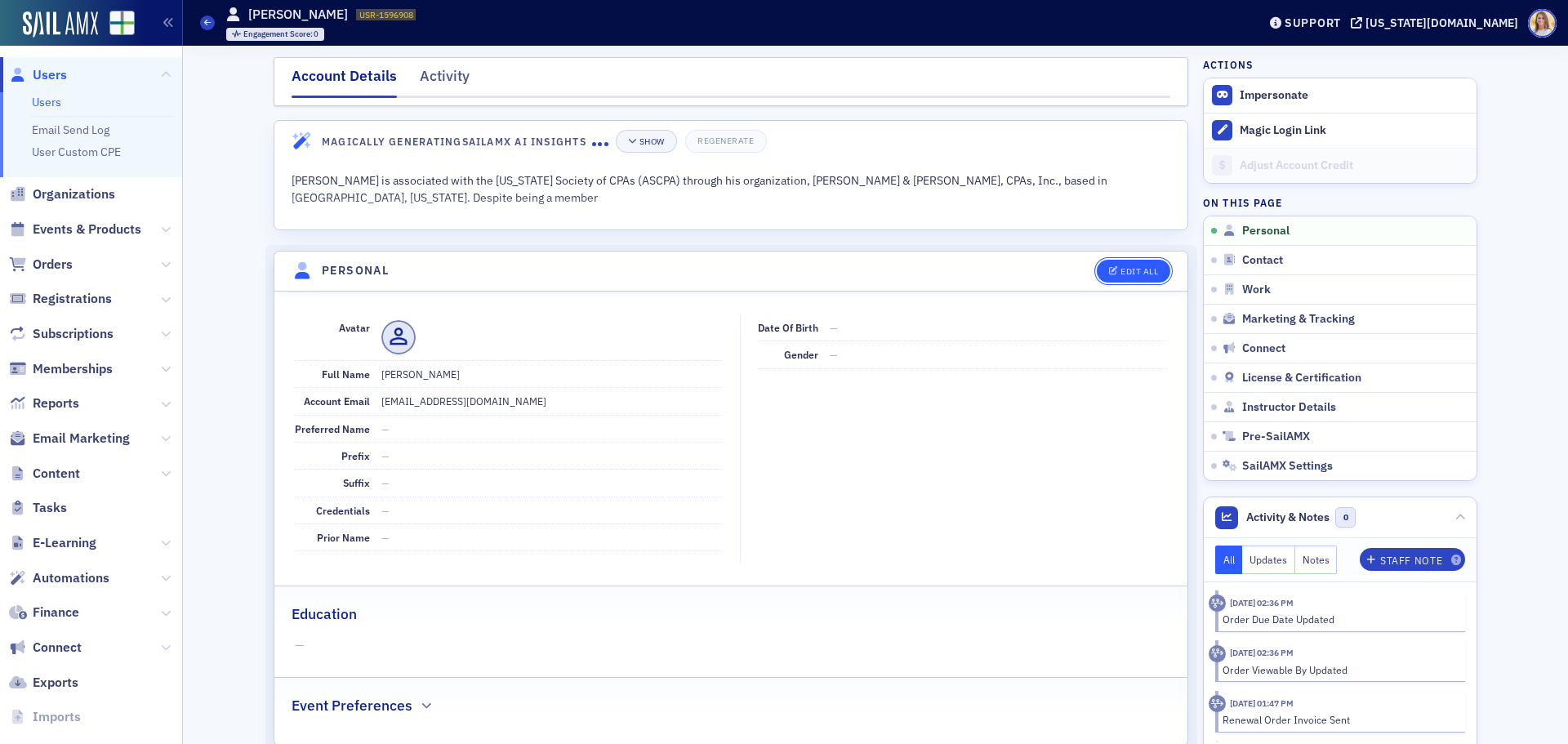
click at [1142, 271] on div "Edit All" at bounding box center [1138, 271] width 38 height 9
select select "US"
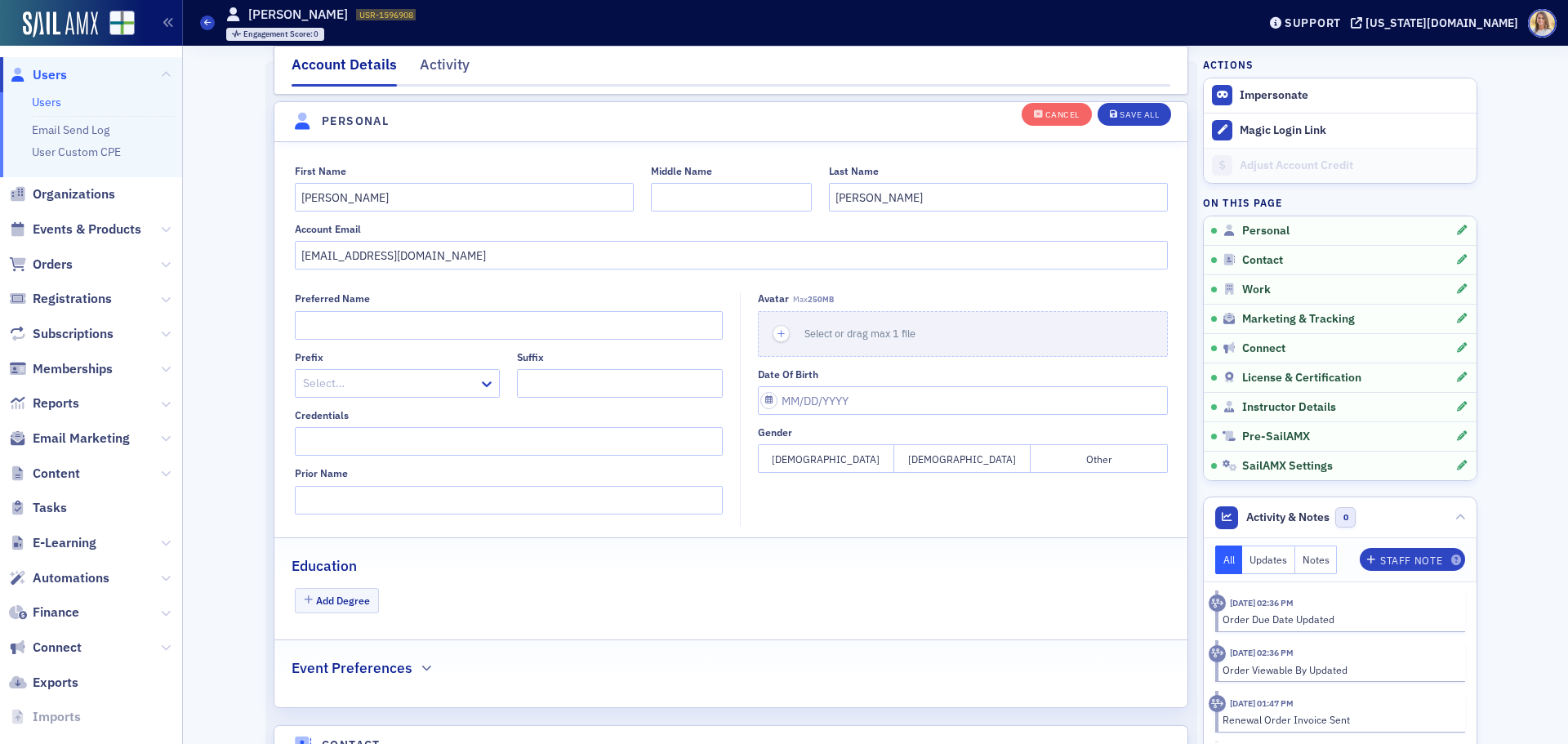
scroll to position [191, 0]
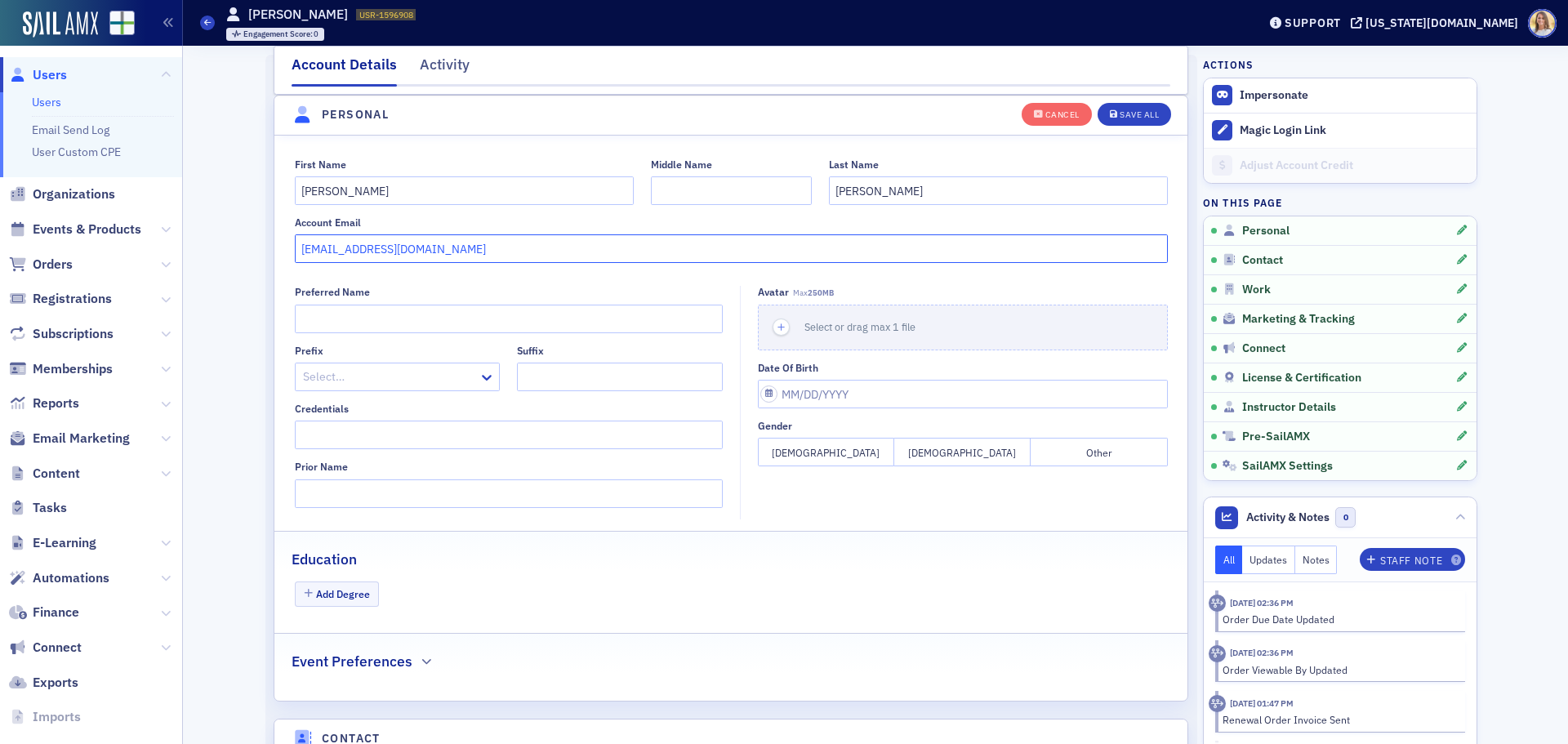
drag, startPoint x: 486, startPoint y: 239, endPoint x: 191, endPoint y: 213, distance: 296.1
paste input "ike@cpabh"
type input "[PERSON_NAME][EMAIL_ADDRESS][DOMAIN_NAME]"
click at [1140, 116] on div "Save All" at bounding box center [1138, 114] width 39 height 9
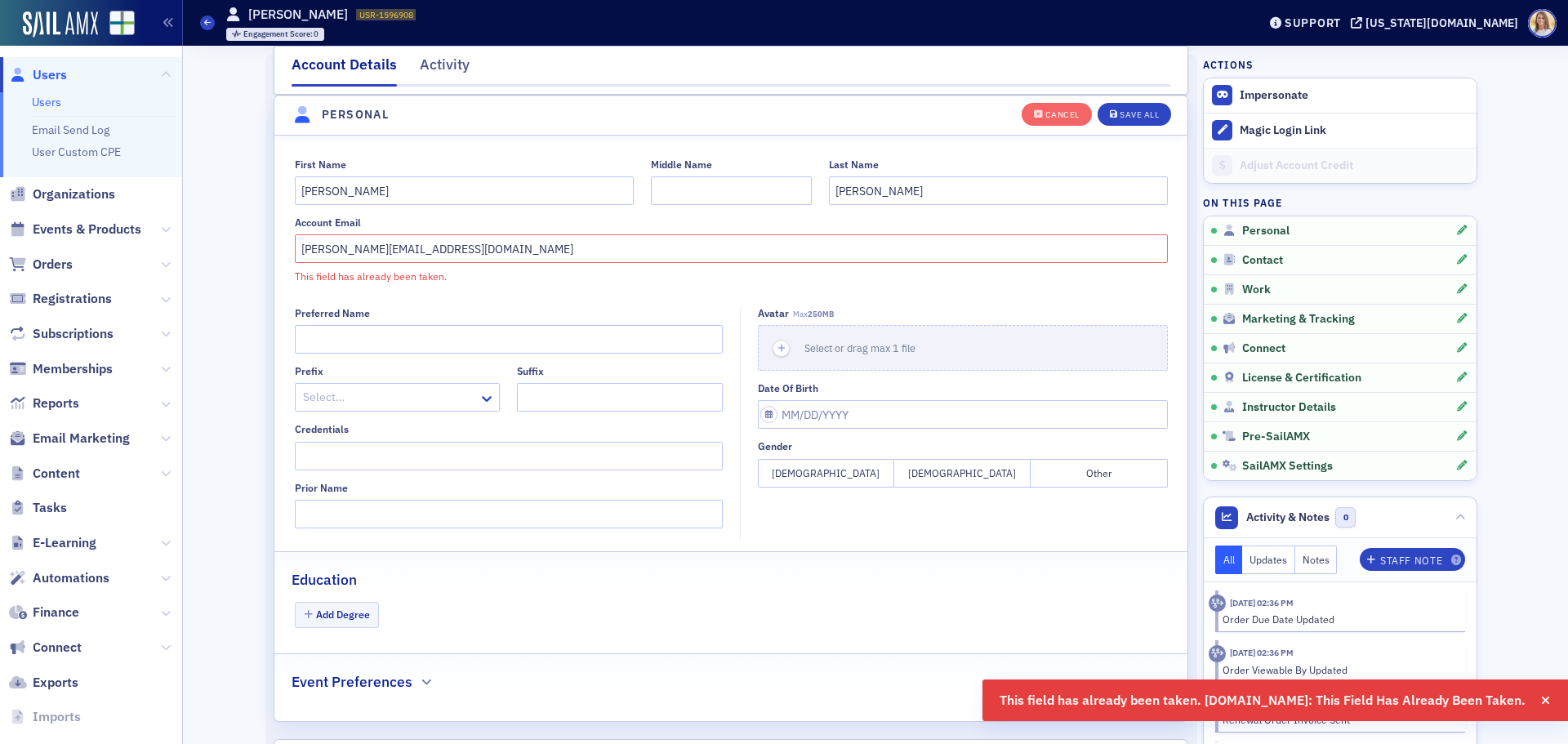
click at [53, 74] on span "Users" at bounding box center [50, 75] width 35 height 18
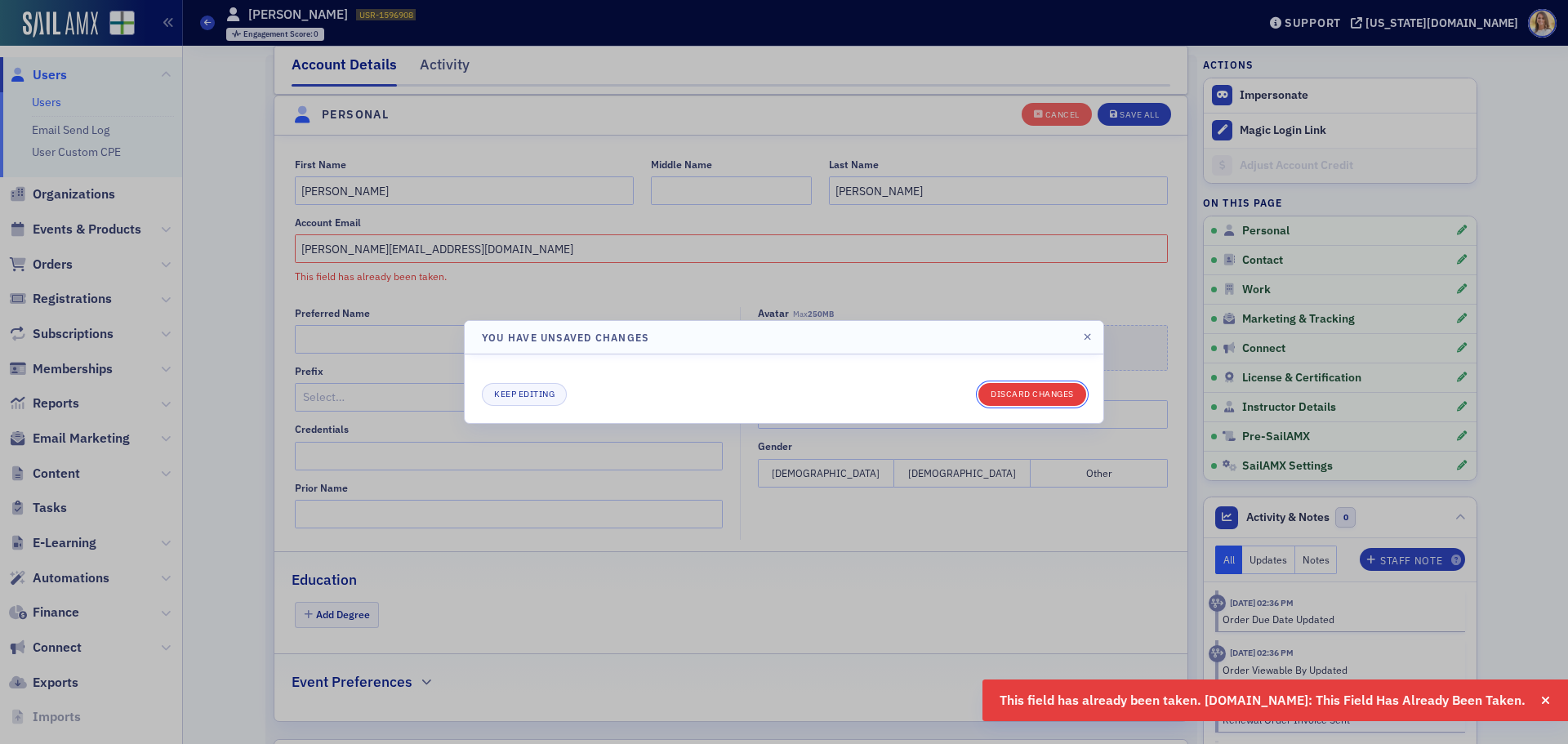
click at [1056, 385] on button "Discard changes" at bounding box center [1032, 395] width 108 height 23
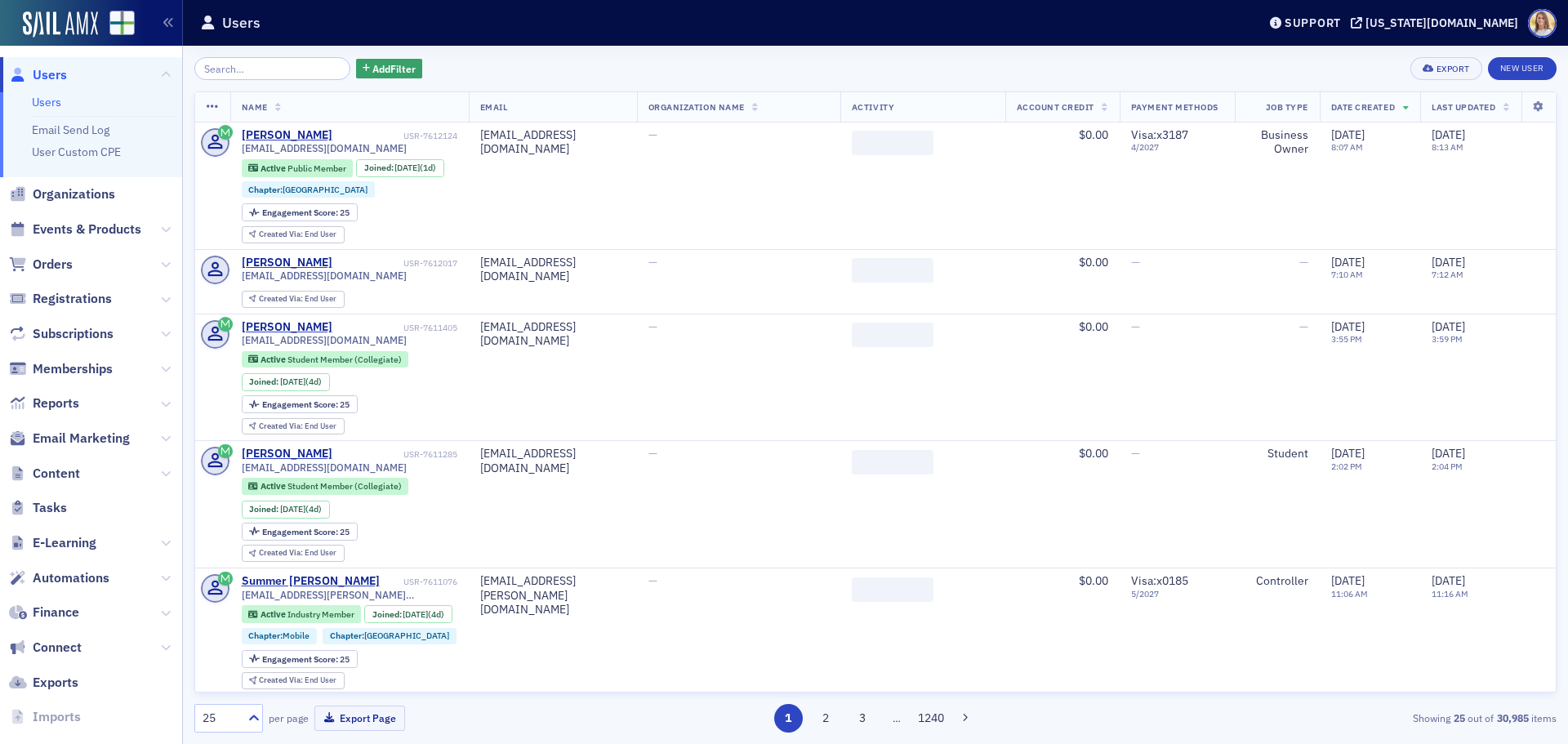
click at [259, 66] on input "search" at bounding box center [273, 68] width 156 height 23
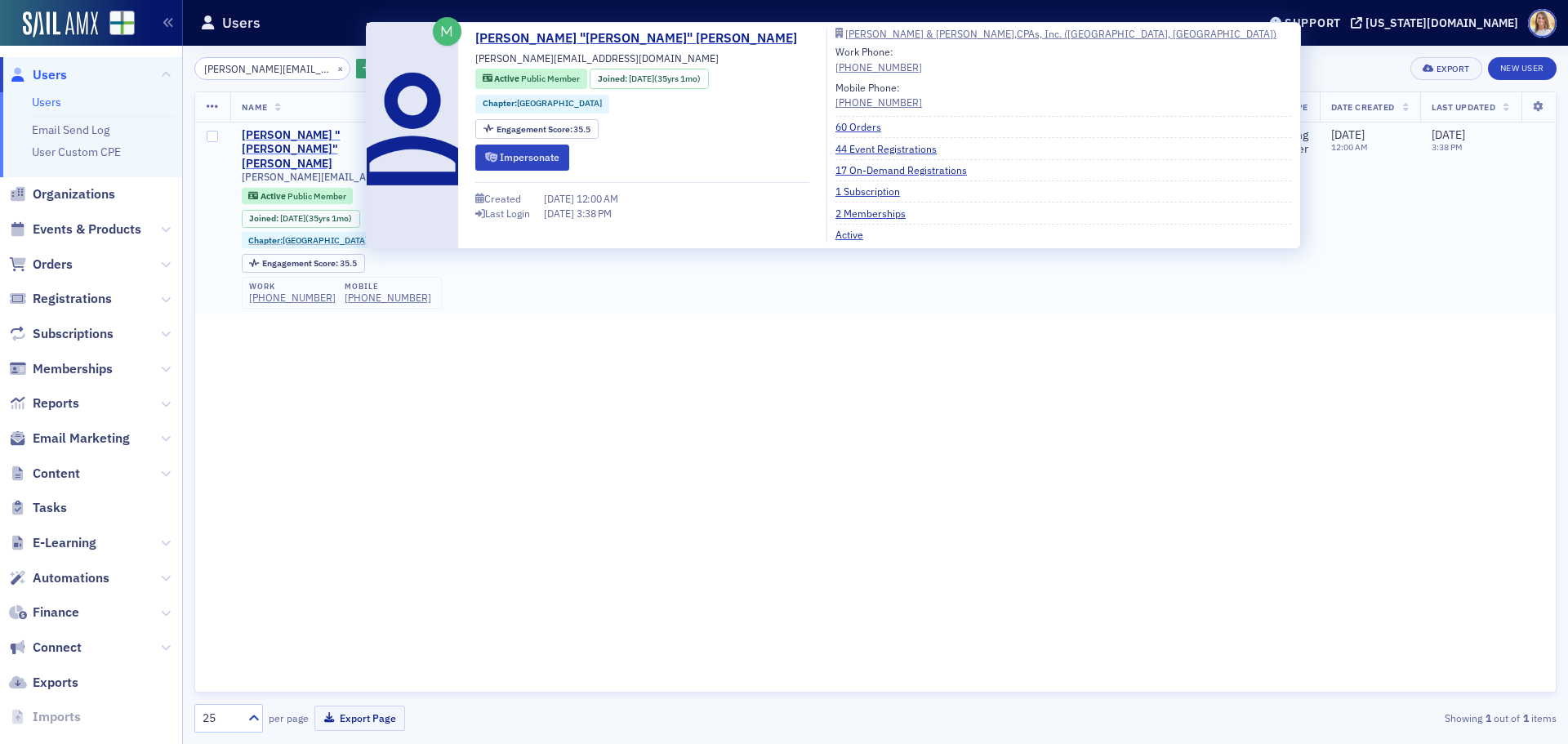
type input "[PERSON_NAME][EMAIL_ADDRESS][DOMAIN_NAME]"
click at [301, 133] on div "[PERSON_NAME] "[PERSON_NAME]" [PERSON_NAME]" at bounding box center [321, 149] width 158 height 43
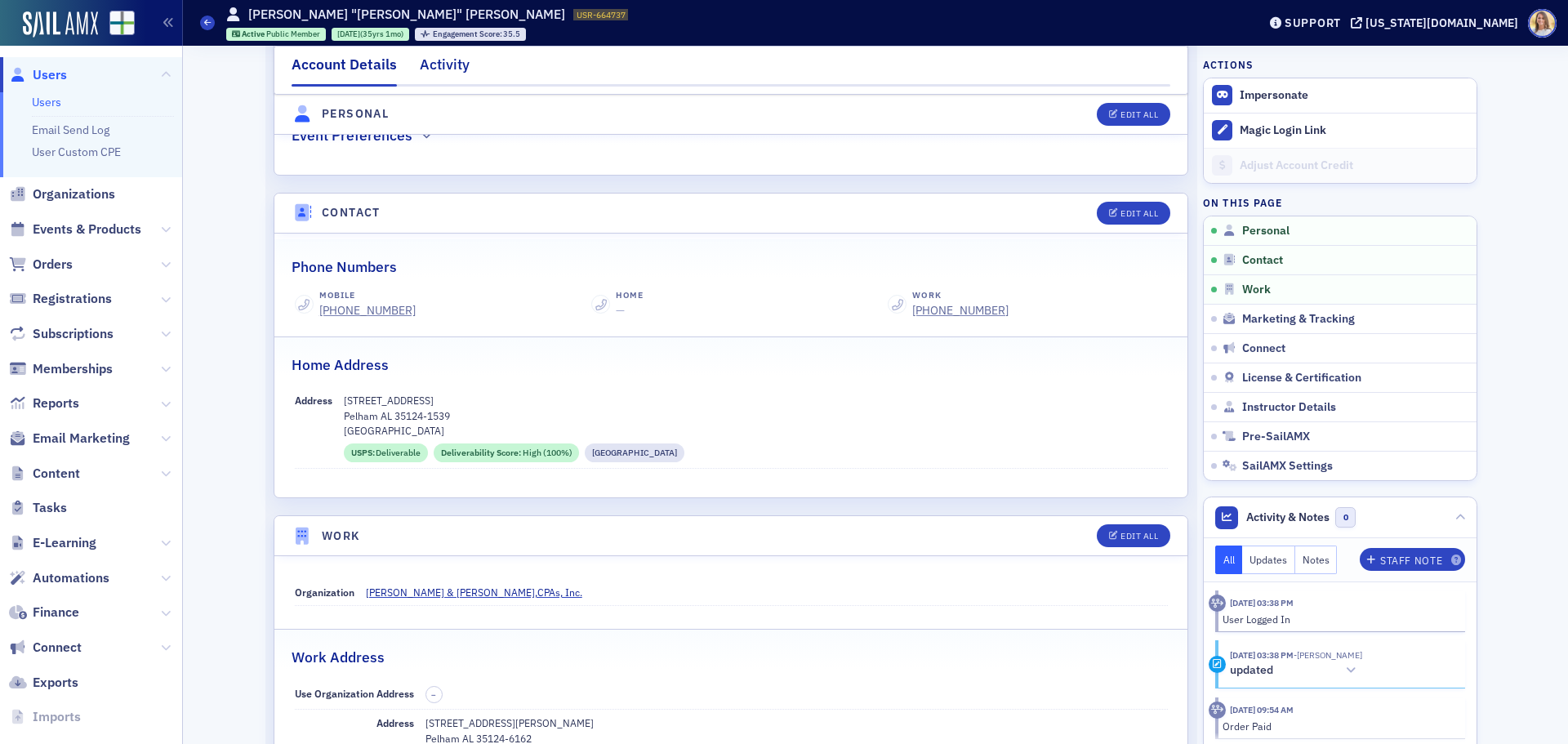
click at [445, 65] on div "Activity" at bounding box center [445, 68] width 50 height 30
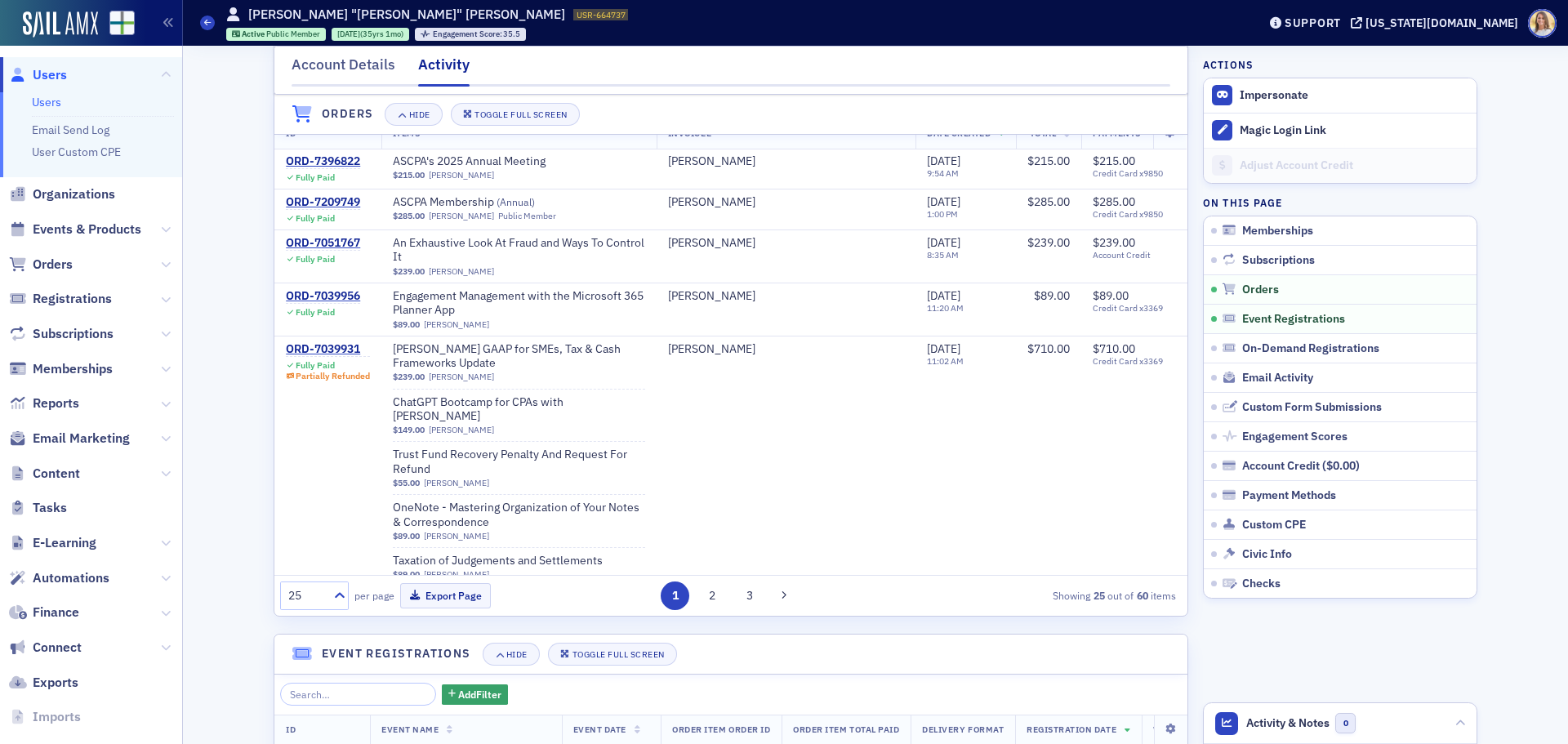
scroll to position [1, 0]
click at [96, 189] on span "Organizations" at bounding box center [74, 194] width 83 height 18
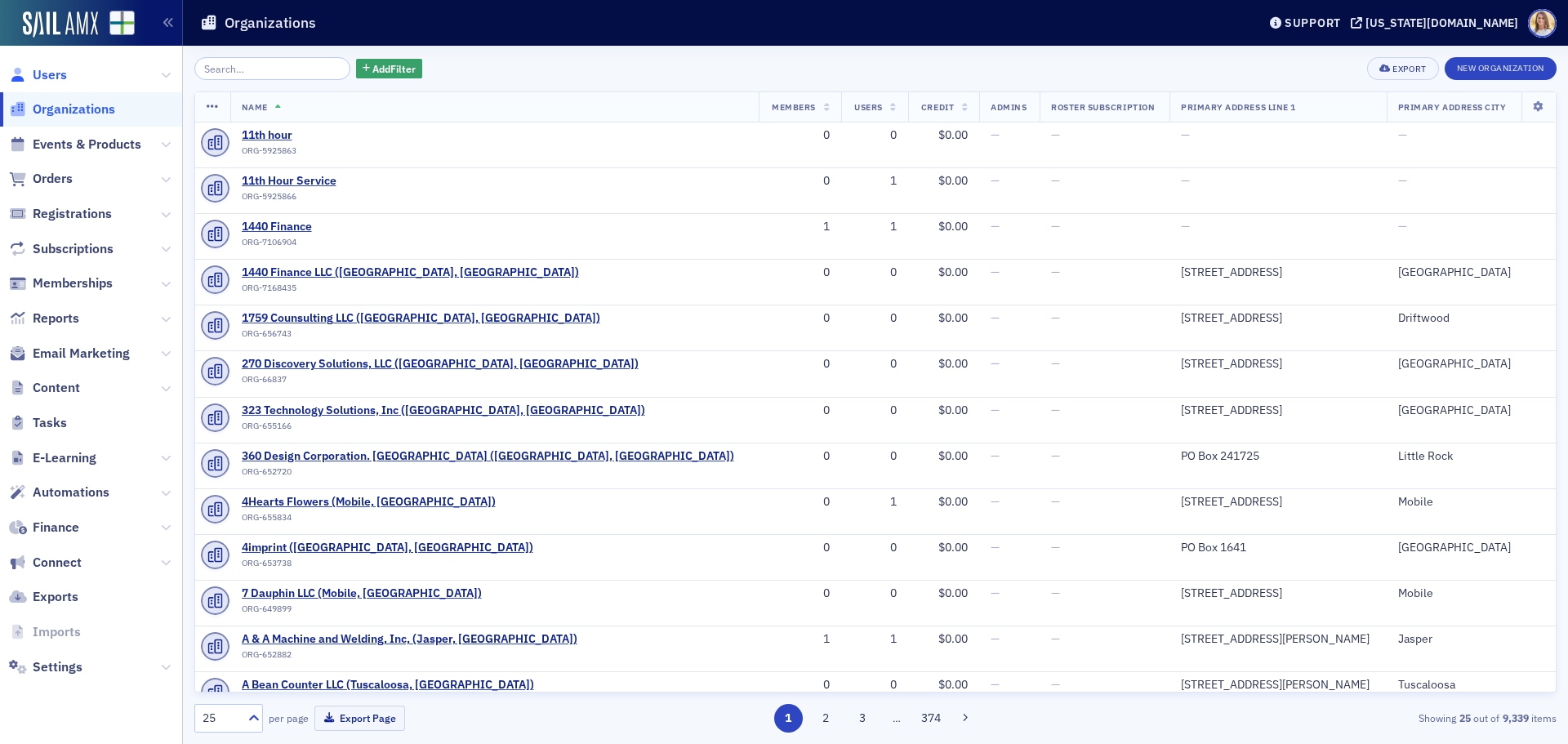
click at [61, 70] on span "Users" at bounding box center [50, 75] width 35 height 18
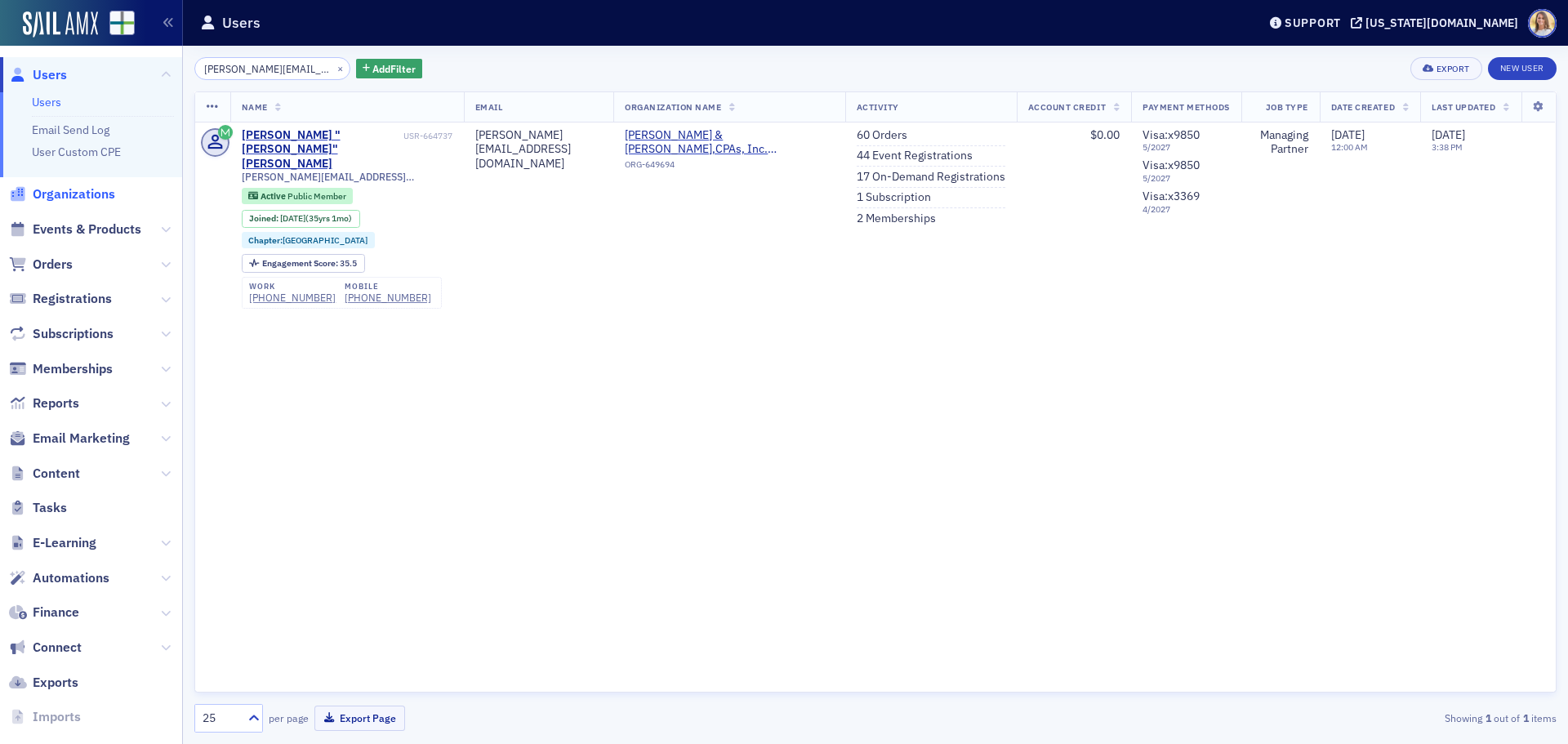
click at [72, 191] on span "Organizations" at bounding box center [74, 194] width 83 height 18
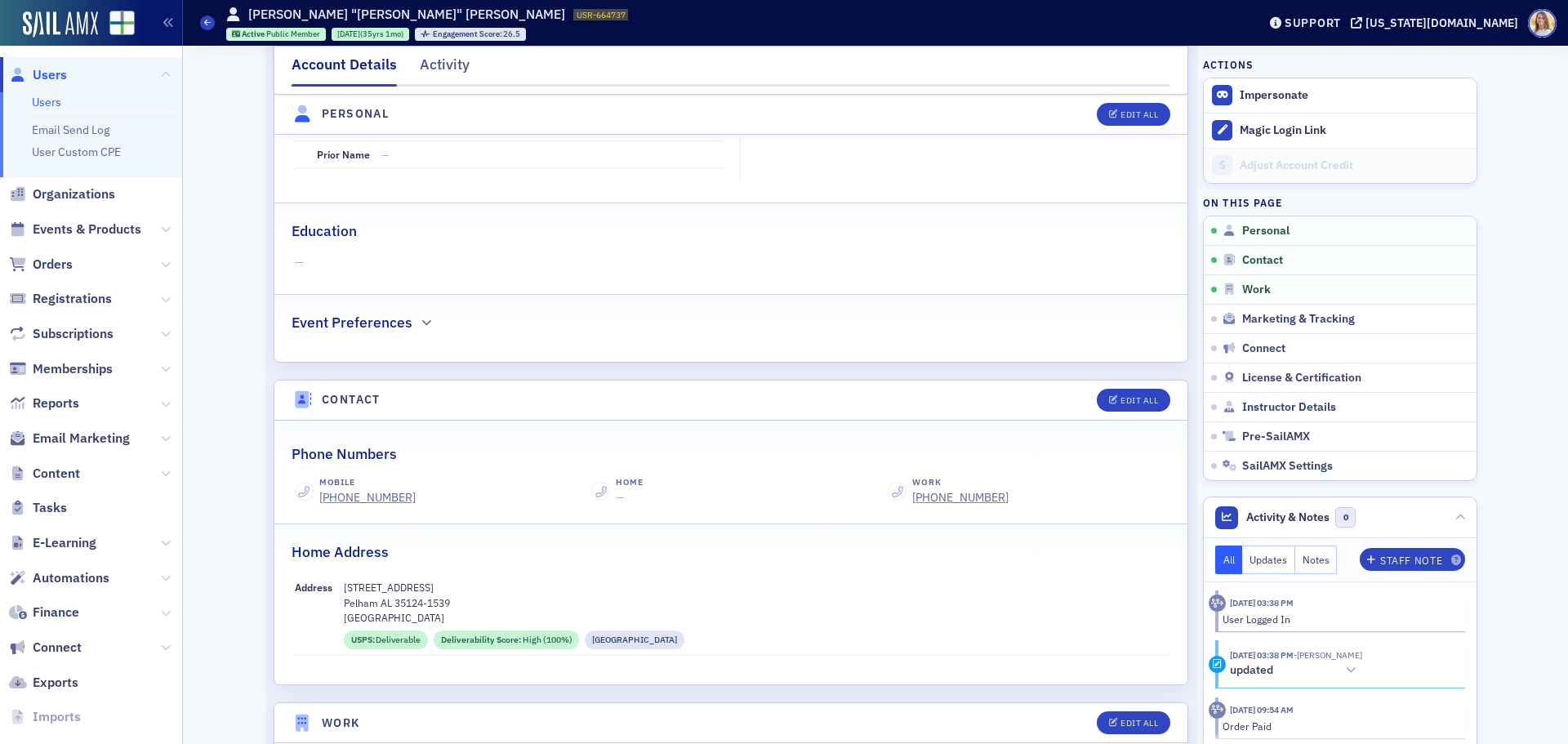
click at [389, 40] on div "Active Public Member 7/25/1990 (35yrs 1mo) Engagement Score : 26.5" at bounding box center [428, 35] width 403 height 13
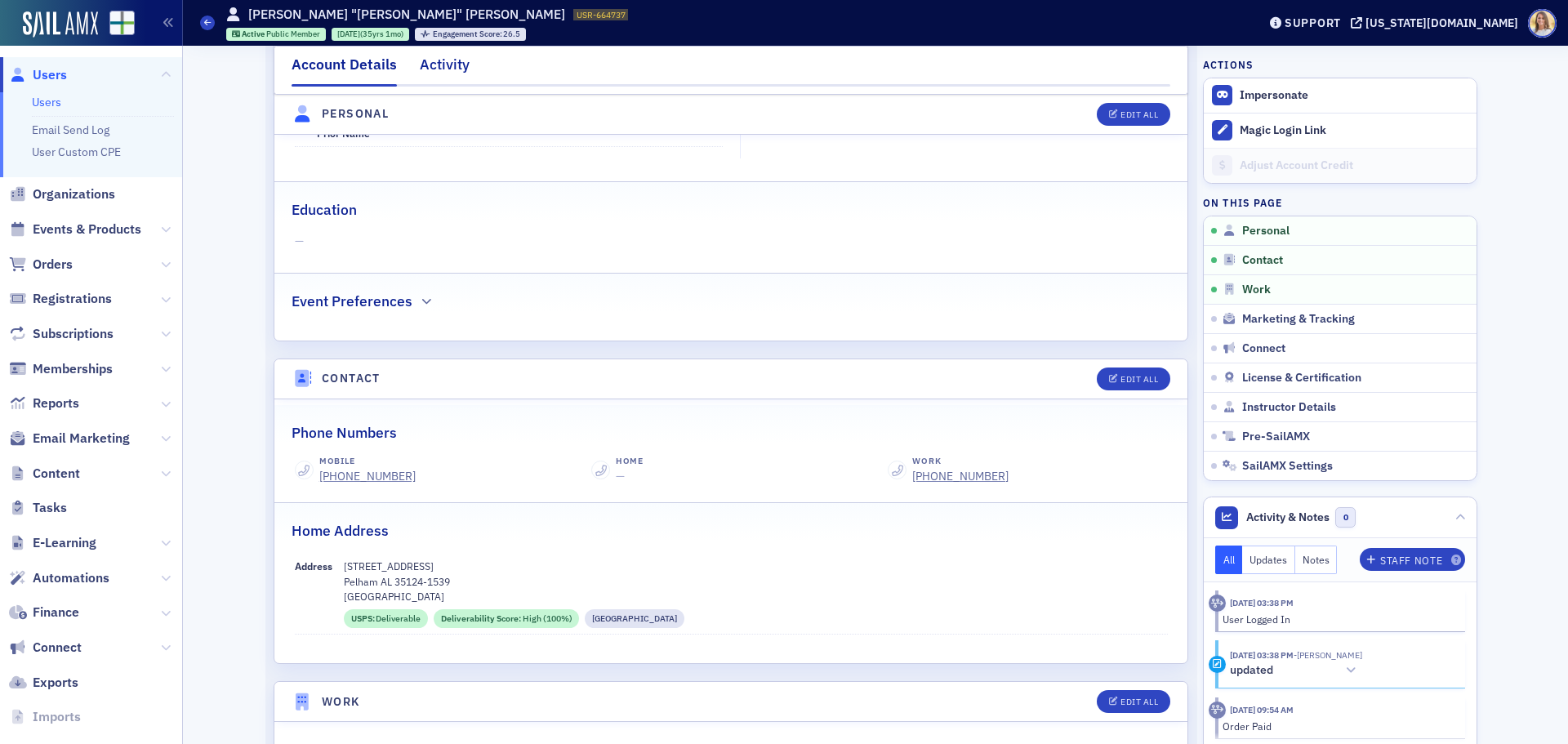
click at [427, 62] on div "Activity" at bounding box center [445, 68] width 50 height 30
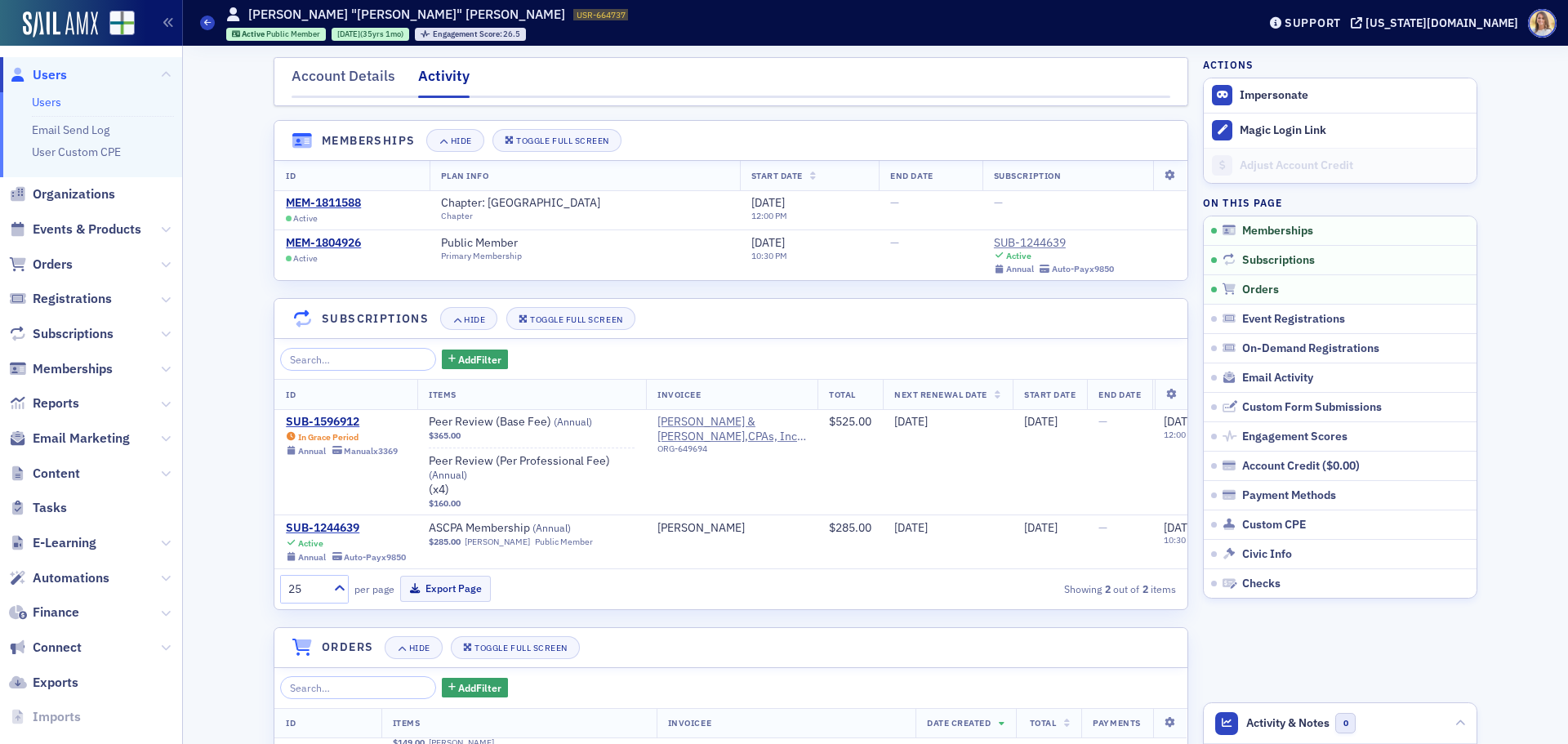
click at [46, 74] on span "Users" at bounding box center [50, 75] width 35 height 18
